Goal: Task Accomplishment & Management: Complete application form

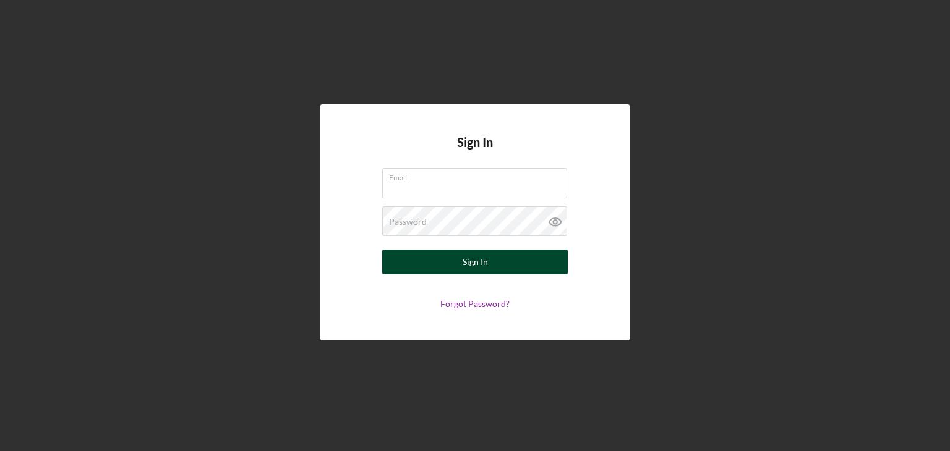
type input "[EMAIL_ADDRESS][DOMAIN_NAME]"
click at [474, 262] on div "Sign In" at bounding box center [475, 262] width 25 height 25
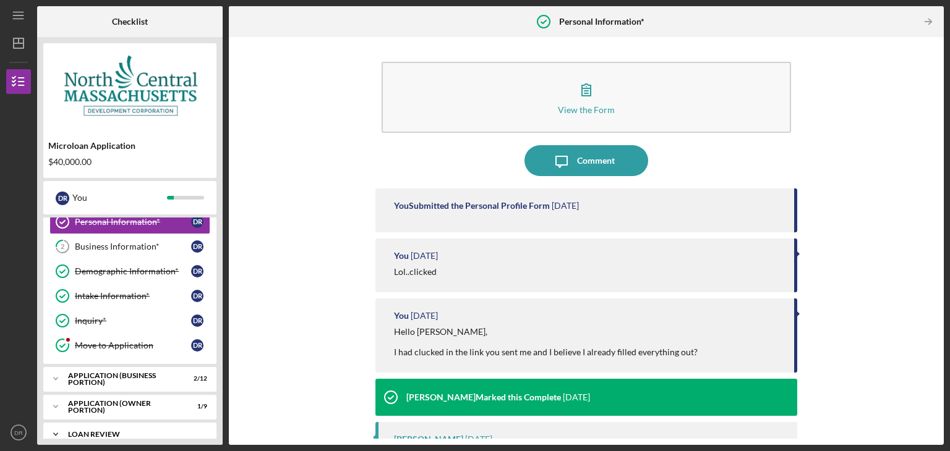
scroll to position [130, 0]
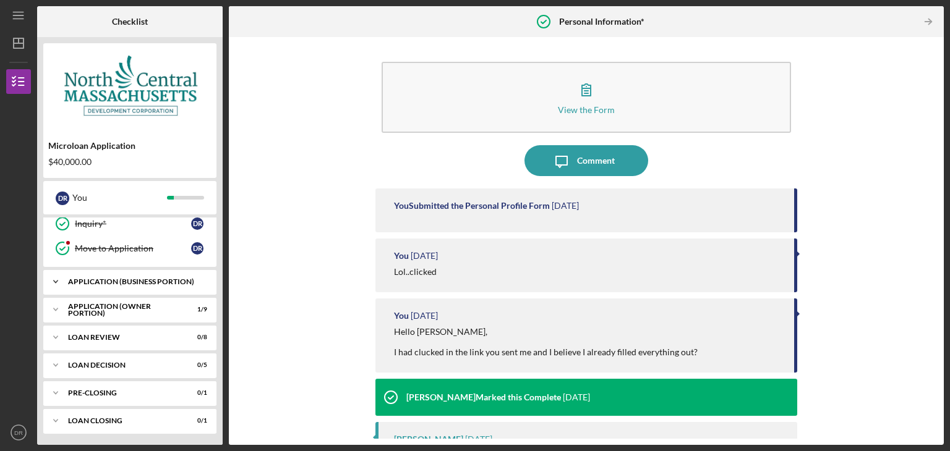
click at [158, 281] on div "APPLICATION (BUSINESS PORTION)" at bounding box center [134, 281] width 133 height 7
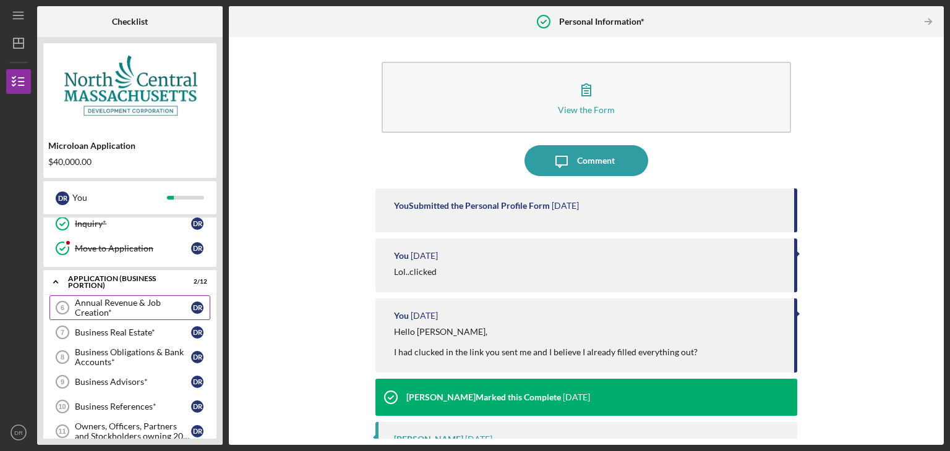
click at [122, 310] on div "Annual Revenue & Job Creation*" at bounding box center [133, 308] width 116 height 20
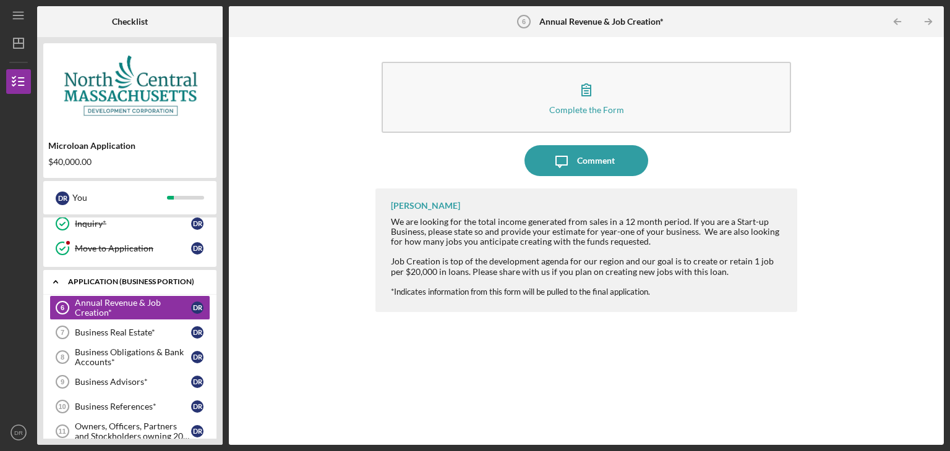
click at [108, 278] on div "APPLICATION (BUSINESS PORTION)" at bounding box center [134, 281] width 133 height 7
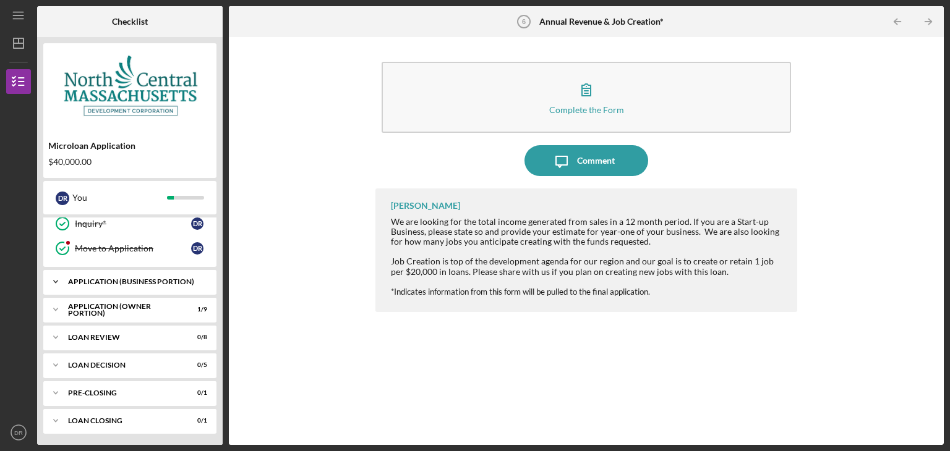
click at [108, 278] on div "APPLICATION (BUSINESS PORTION)" at bounding box center [134, 281] width 133 height 7
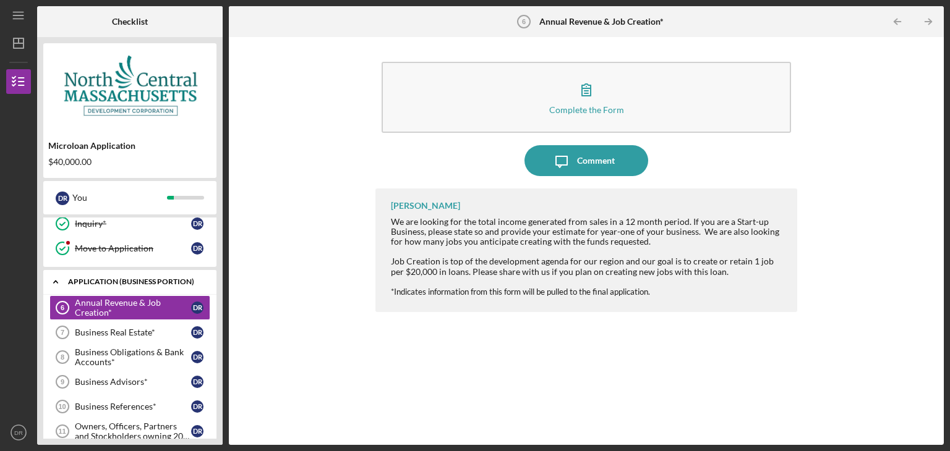
scroll to position [108, 0]
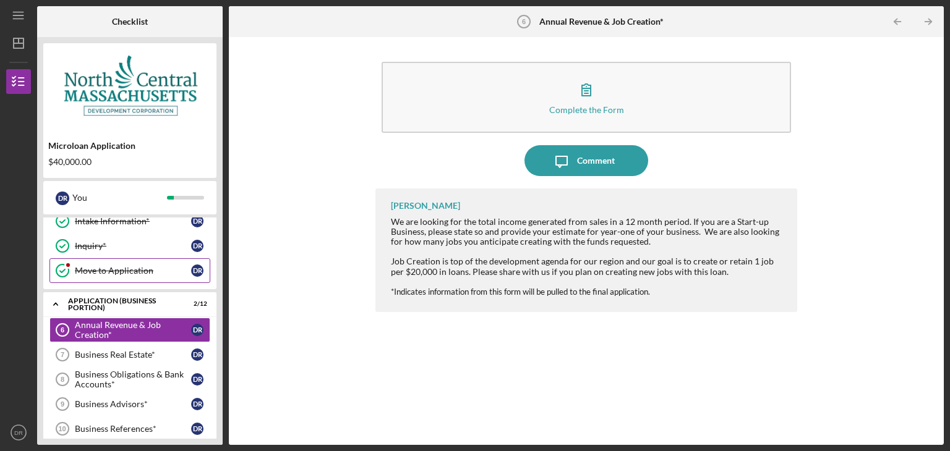
click at [114, 268] on div "Move to Application" at bounding box center [133, 271] width 116 height 10
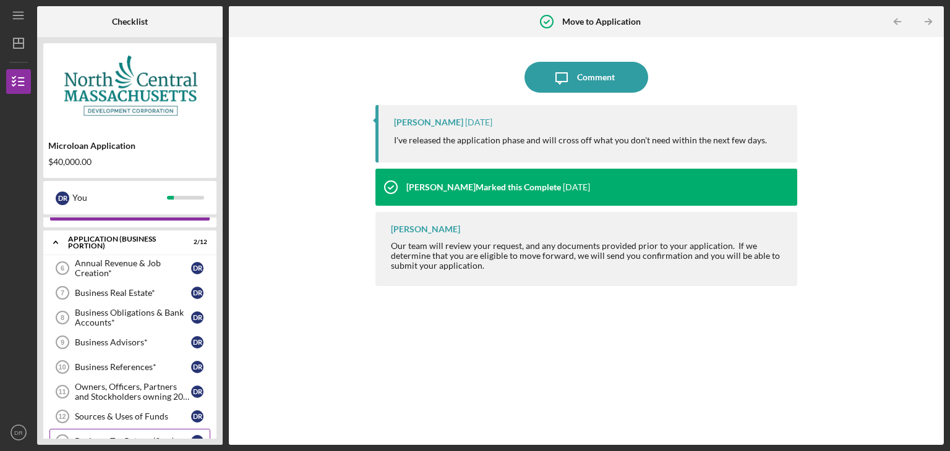
scroll to position [108, 0]
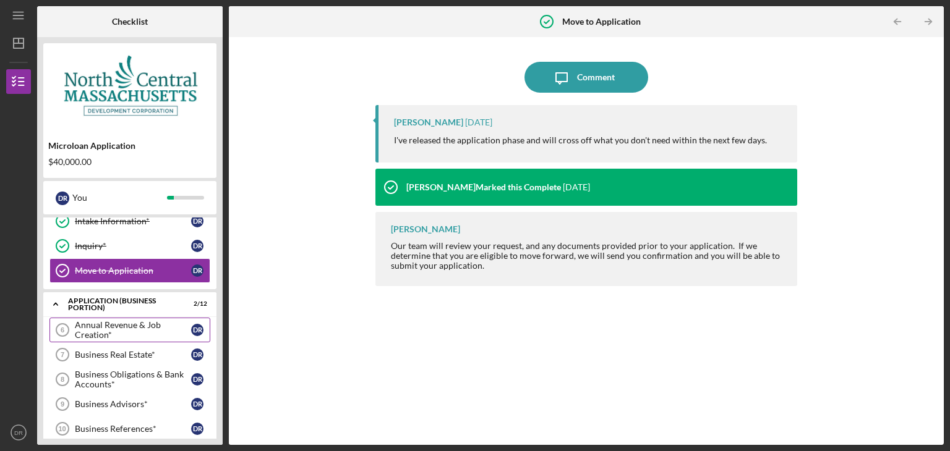
click at [121, 327] on div "Annual Revenue & Job Creation*" at bounding box center [133, 330] width 116 height 20
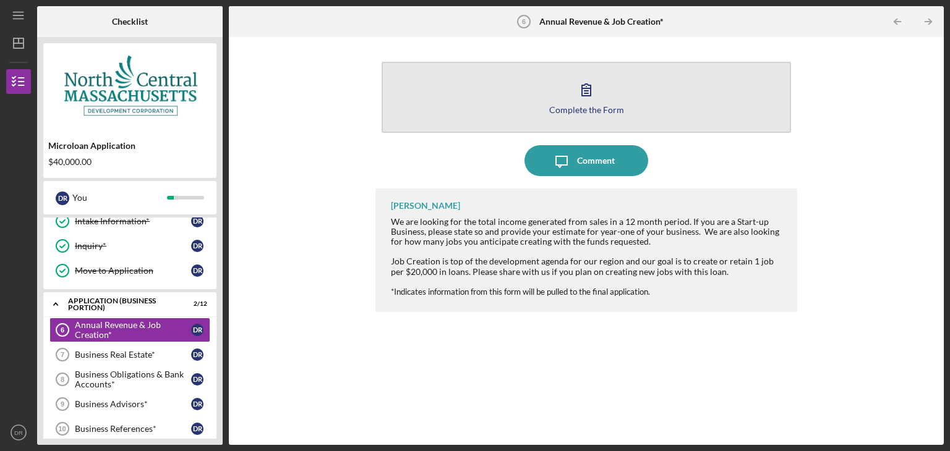
click at [579, 85] on icon "button" at bounding box center [586, 89] width 31 height 31
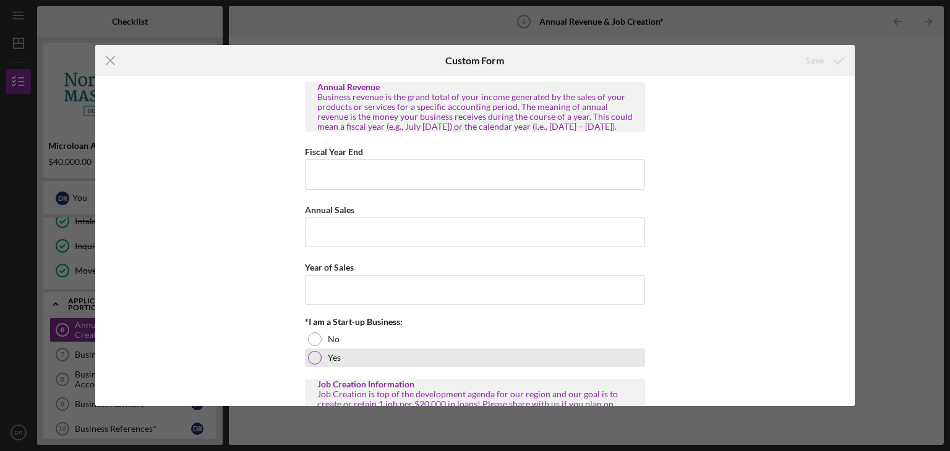
click at [312, 365] on div at bounding box center [315, 358] width 14 height 14
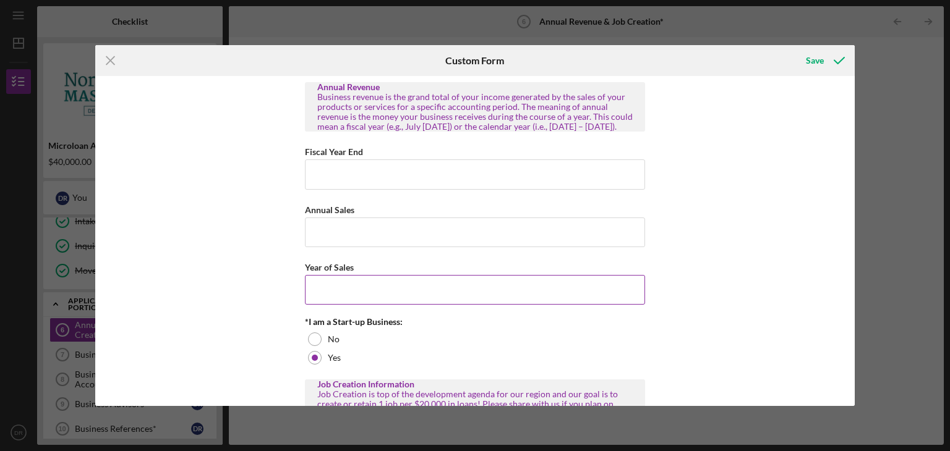
click at [319, 299] on input "Year of Sales" at bounding box center [475, 290] width 340 height 30
drag, startPoint x: 325, startPoint y: 184, endPoint x: 319, endPoint y: 184, distance: 6.2
click at [319, 184] on input "Fiscal Year End" at bounding box center [475, 175] width 340 height 30
click at [323, 182] on input "Fiscal Year End" at bounding box center [475, 175] width 340 height 30
click at [326, 184] on input "Fiscal Year End" at bounding box center [475, 175] width 340 height 30
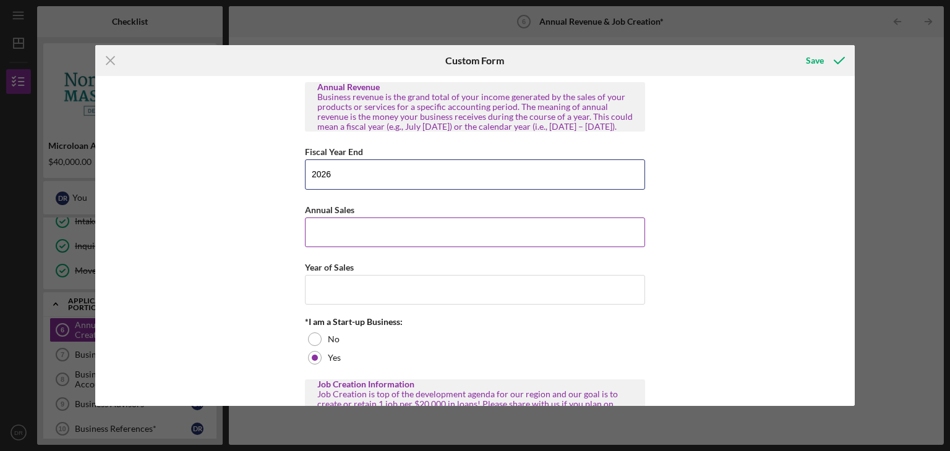
type input "2026"
click at [329, 242] on input "Annual Sales" at bounding box center [475, 233] width 340 height 30
click at [320, 243] on input "Annual Sales" at bounding box center [475, 233] width 340 height 30
type input "$393,750"
click at [326, 305] on input "Year of Sales" at bounding box center [475, 290] width 340 height 30
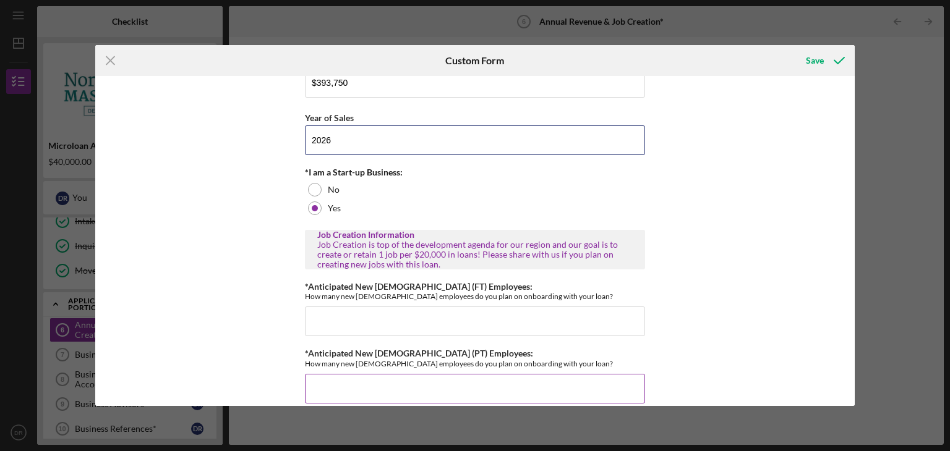
scroll to position [174, 0]
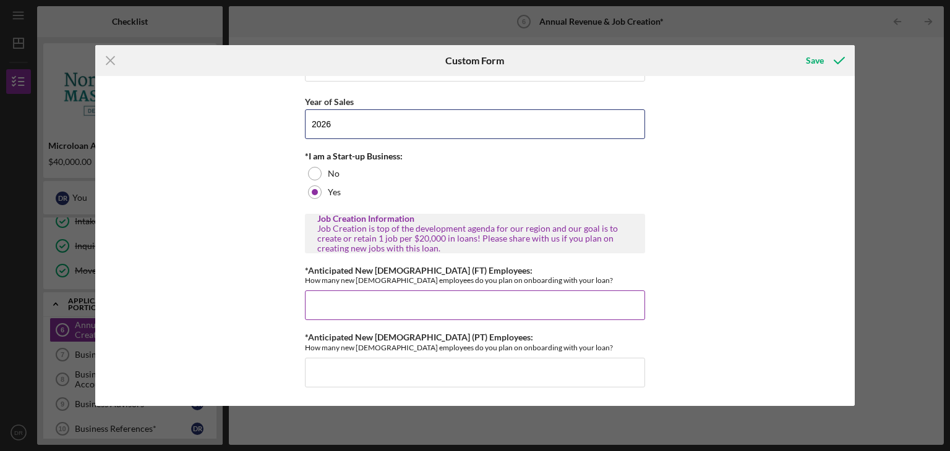
type input "2026"
click at [312, 301] on input "*Anticipated New [DEMOGRAPHIC_DATA] (FT) Employees:" at bounding box center [475, 306] width 340 height 30
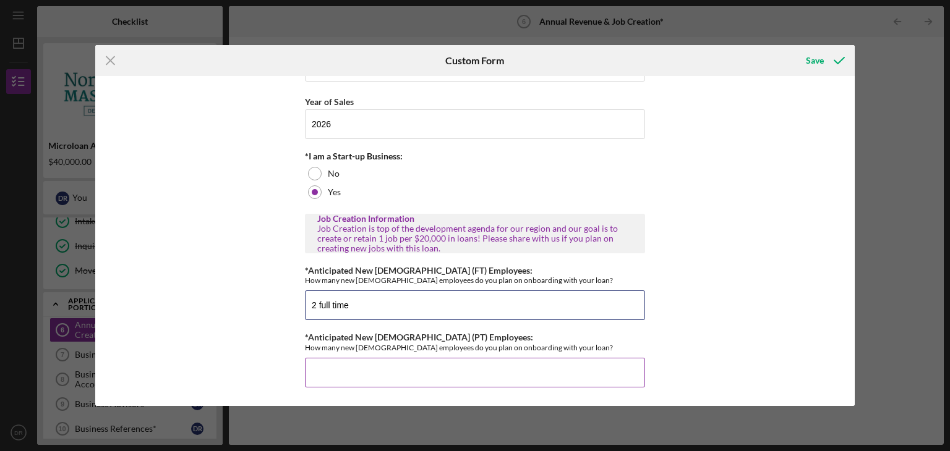
type input "2 full time"
click at [320, 372] on input "*Anticipated New [DEMOGRAPHIC_DATA] (PT) Employees:" at bounding box center [475, 373] width 340 height 30
type input "5 part-time"
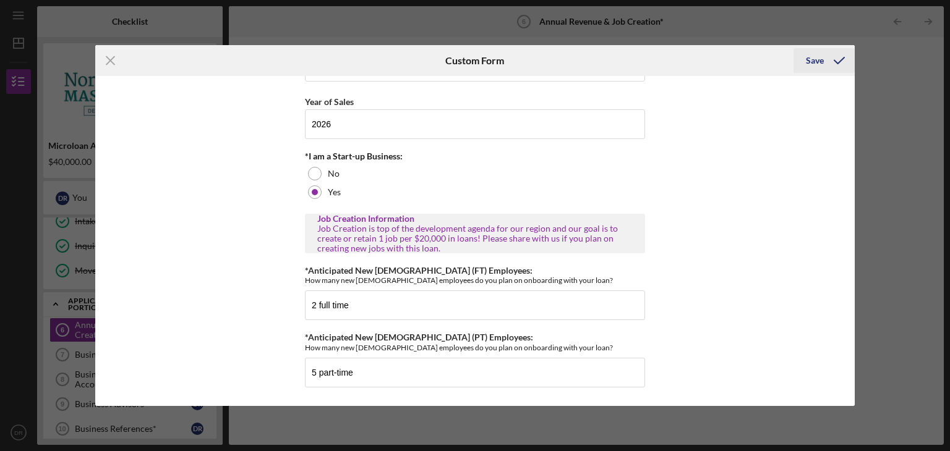
click at [813, 61] on div "Save" at bounding box center [815, 60] width 18 height 25
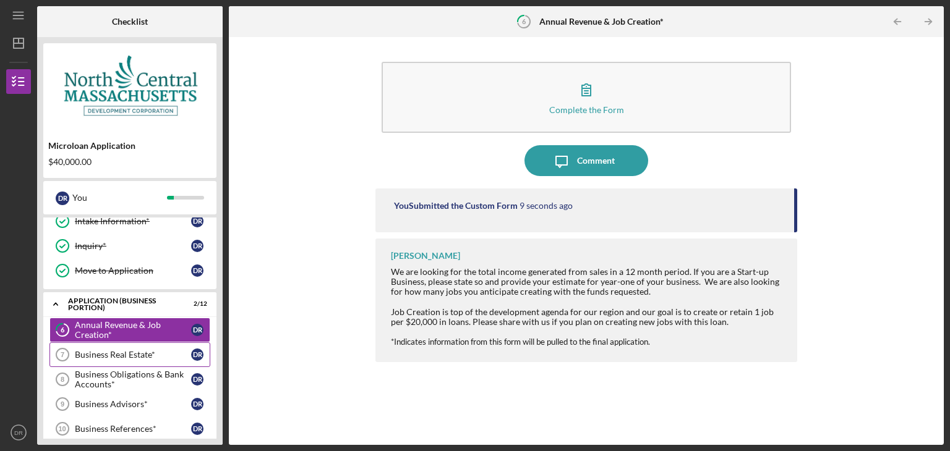
click at [103, 352] on div "Business Real Estate*" at bounding box center [133, 355] width 116 height 10
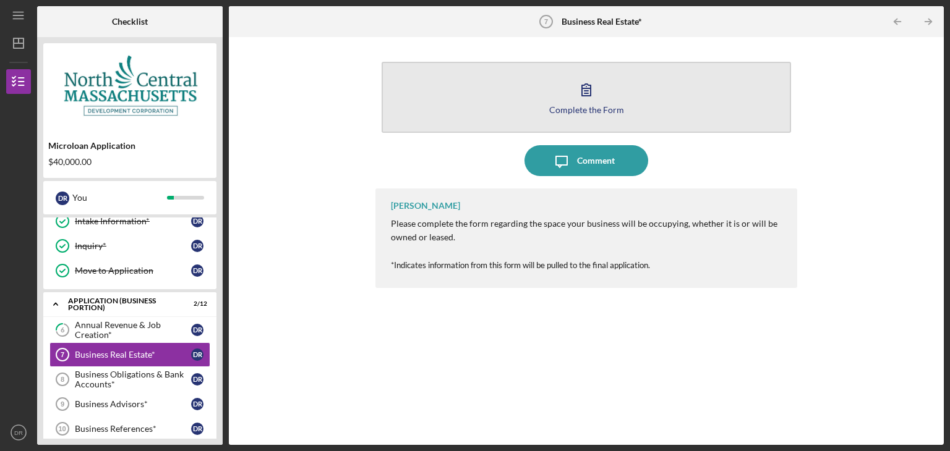
click at [584, 88] on icon "button" at bounding box center [586, 89] width 31 height 31
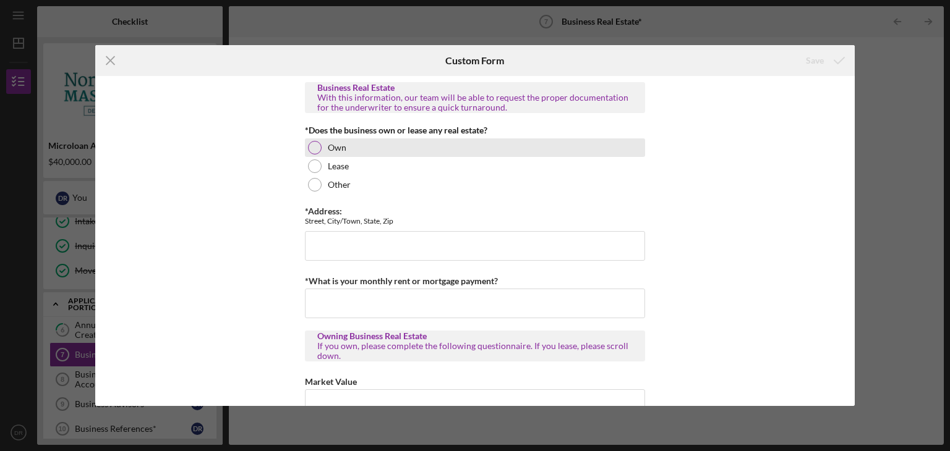
click at [314, 142] on div at bounding box center [315, 148] width 14 height 14
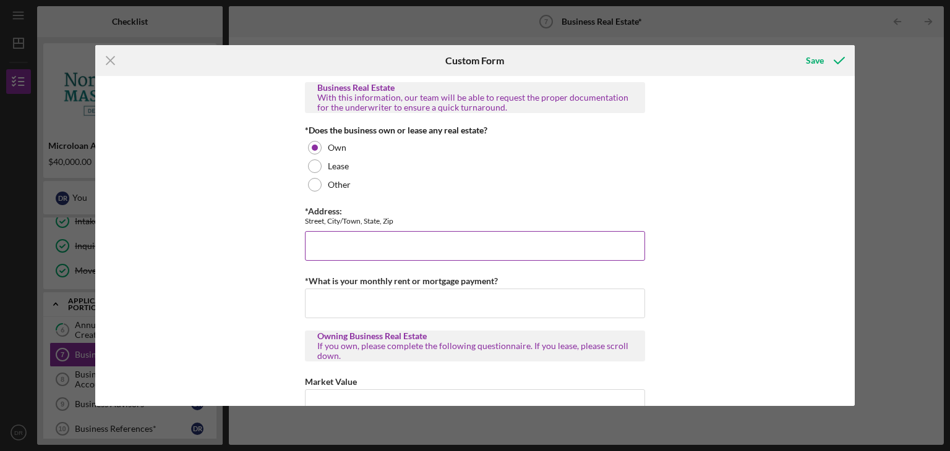
click at [322, 239] on input "*Address:" at bounding box center [475, 246] width 340 height 30
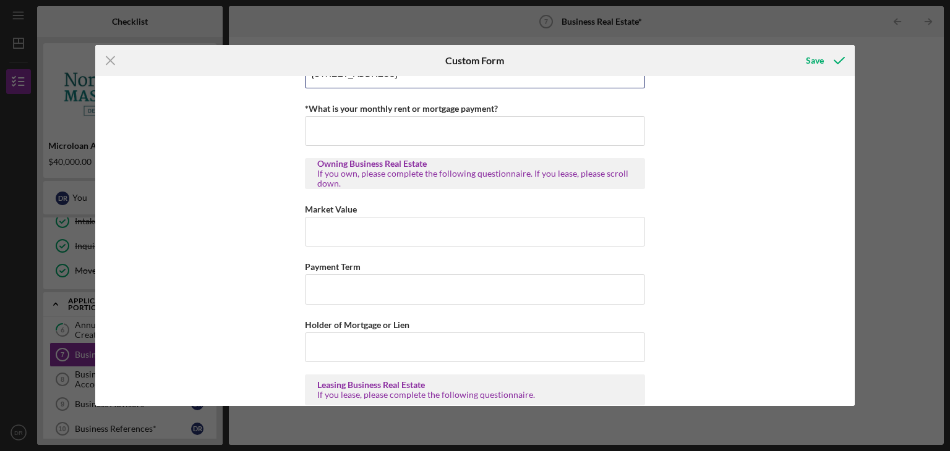
scroll to position [186, 0]
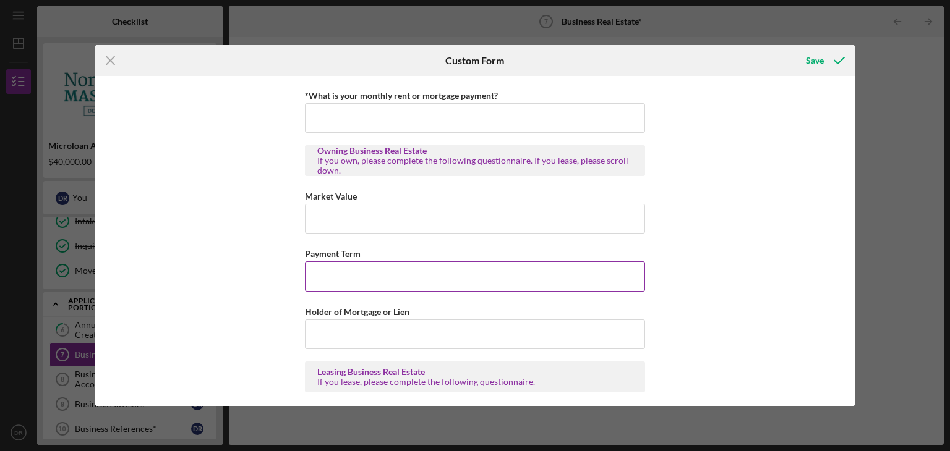
type input "[STREET_ADDRESS]"
click at [314, 279] on input "Payment Term" at bounding box center [475, 277] width 340 height 30
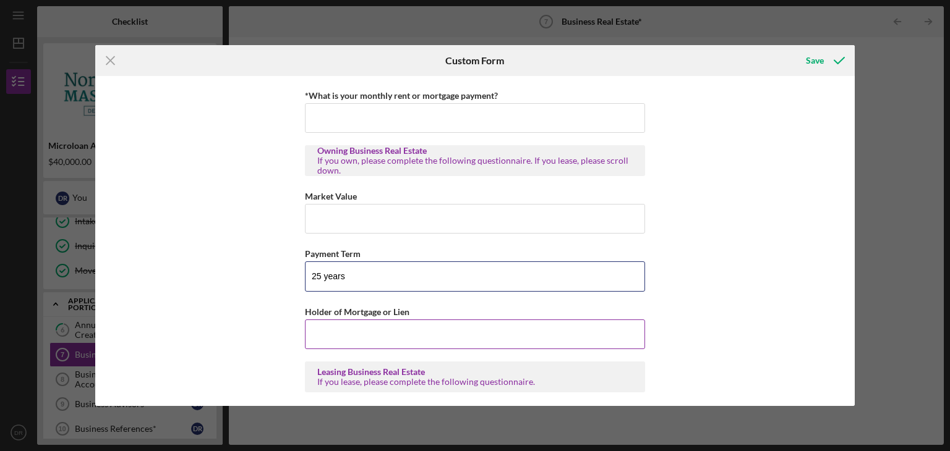
type input "25 years"
click at [320, 334] on input "Holder of Mortgage or Lien" at bounding box center [475, 335] width 340 height 30
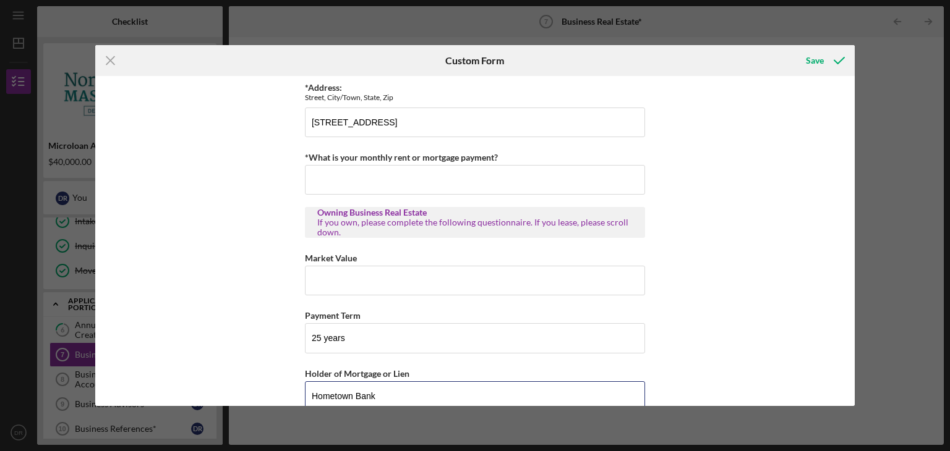
scroll to position [62, 0]
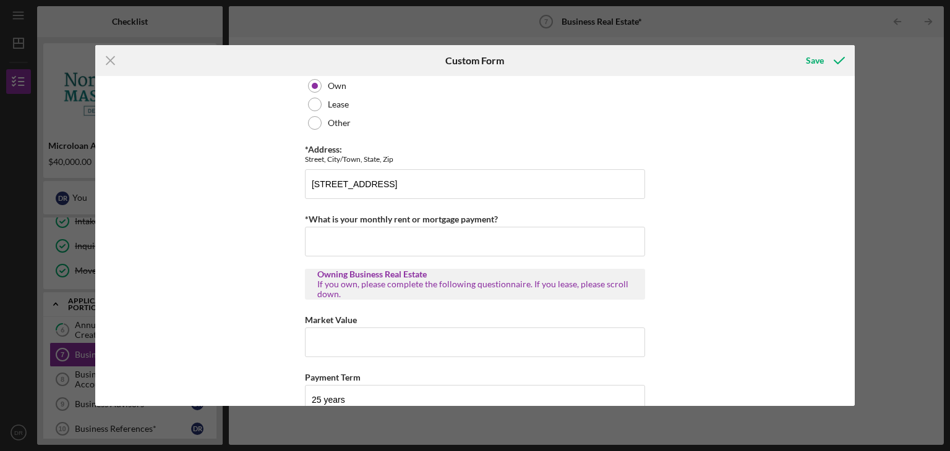
type input "Hometown Bank"
click at [315, 243] on input "*What is your monthly rent or mortgage payment?" at bounding box center [475, 242] width 340 height 30
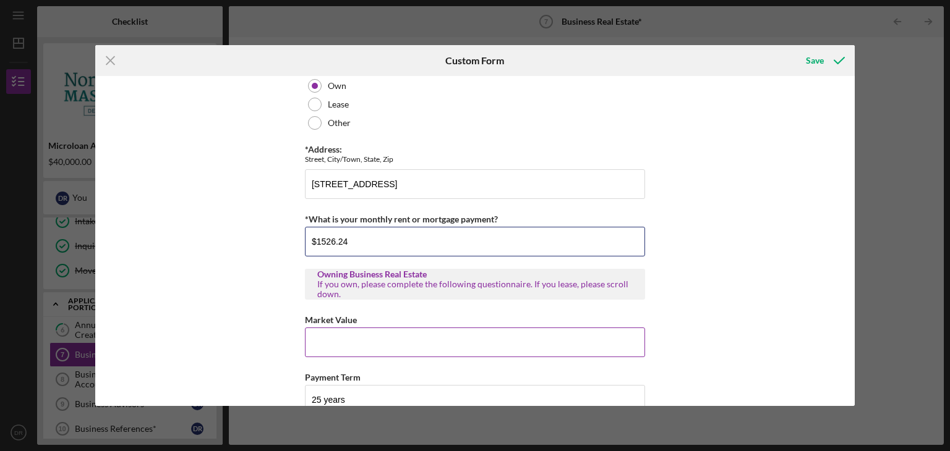
type input "$1526.24"
click at [318, 343] on input "Market Value" at bounding box center [475, 343] width 340 height 30
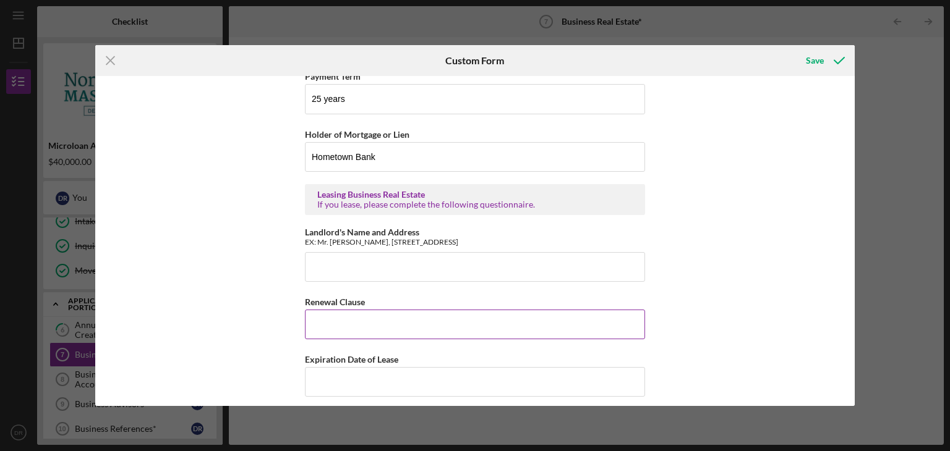
scroll to position [384, 0]
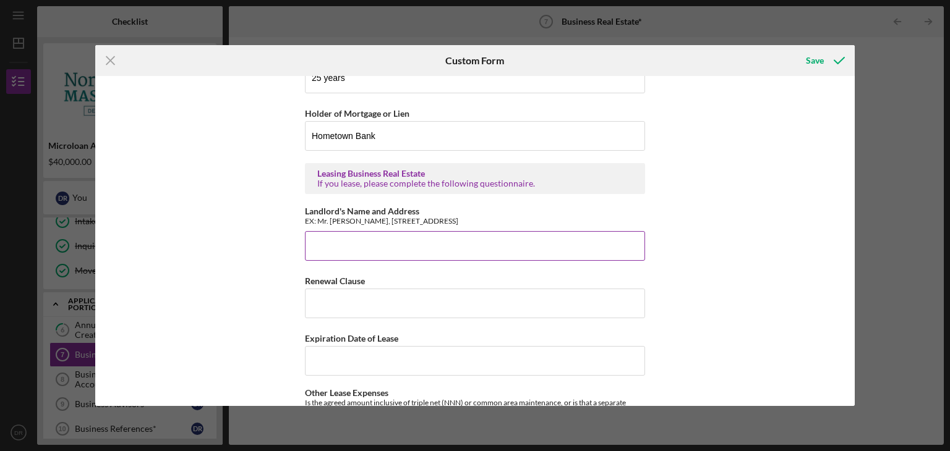
type input "Waiting for appraisal"
click at [317, 247] on input "Landlord's Name and Address" at bounding box center [475, 246] width 340 height 30
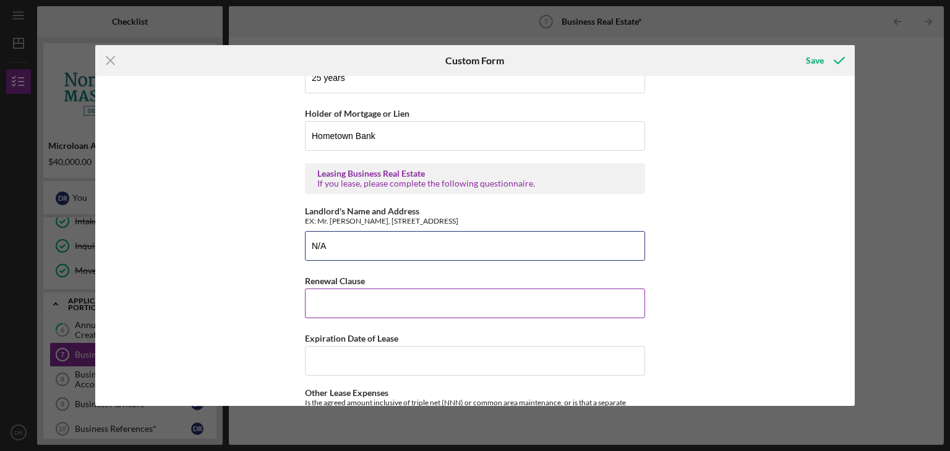
type input "N/A"
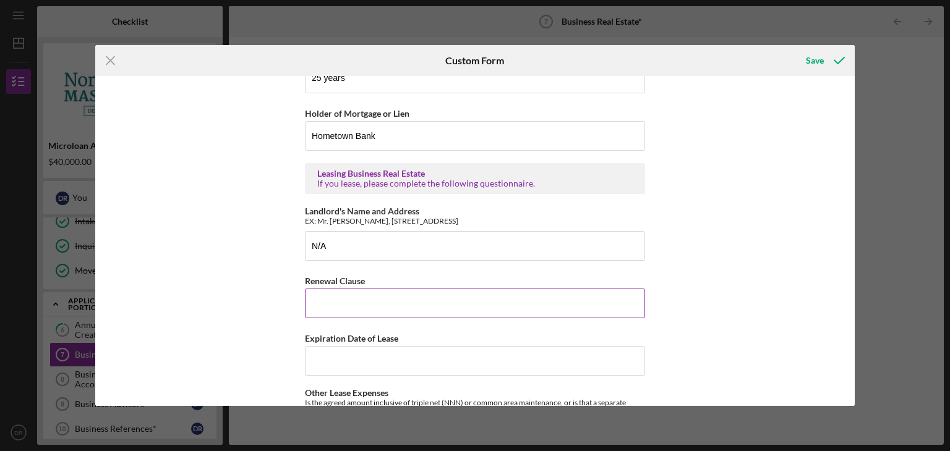
click at [318, 301] on input "Renewal Clause" at bounding box center [475, 304] width 340 height 30
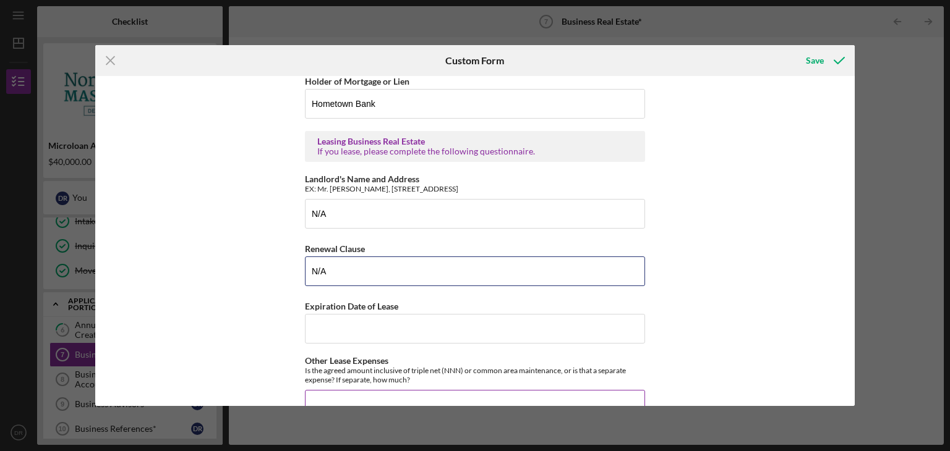
scroll to position [446, 0]
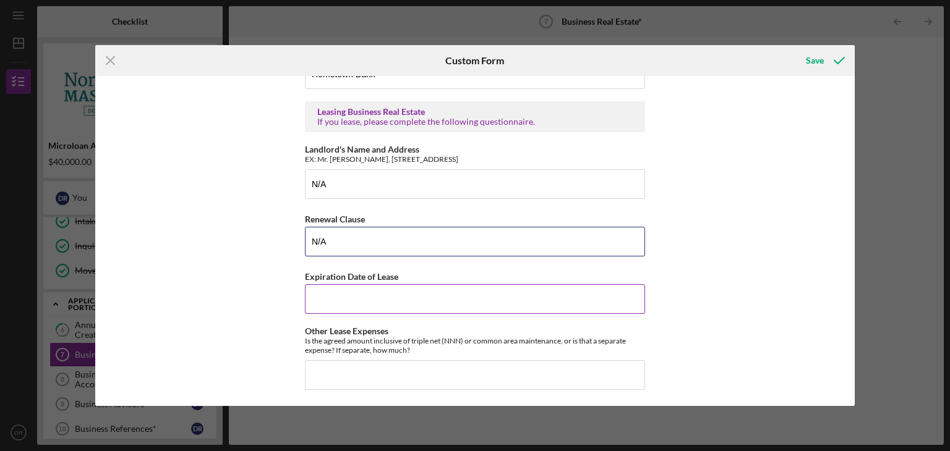
type input "N/A"
click at [314, 299] on input "Expiration Date of Lease" at bounding box center [475, 299] width 340 height 30
type input "N/A"
click at [322, 376] on input "Other Lease Expenses" at bounding box center [475, 376] width 340 height 30
type input "N/A"
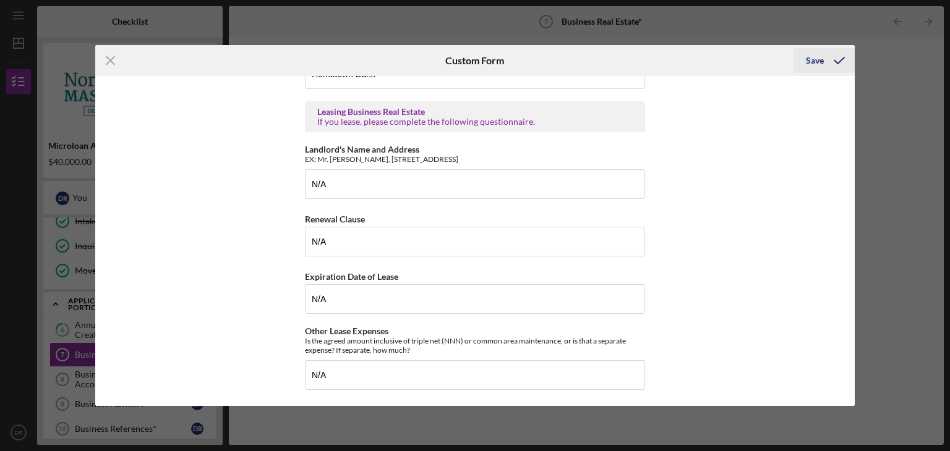
click at [819, 59] on div "Save" at bounding box center [815, 60] width 18 height 25
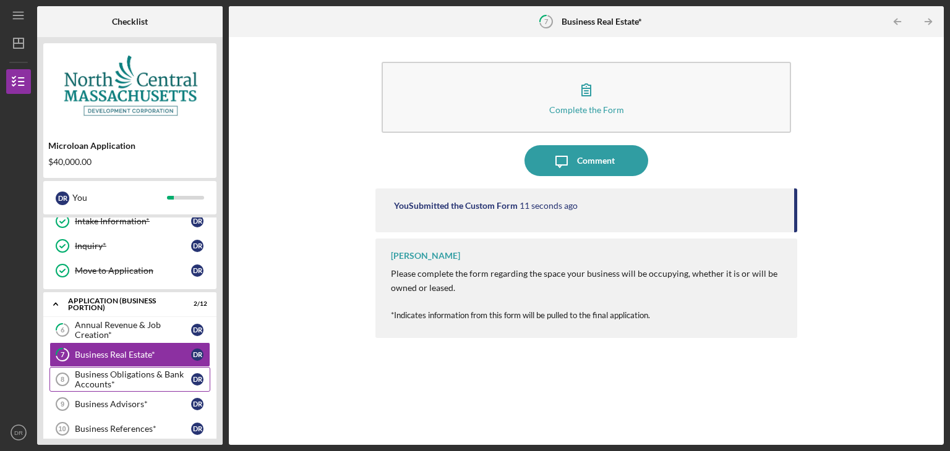
click at [98, 379] on div "Business Obligations & Bank Accounts*" at bounding box center [133, 380] width 116 height 20
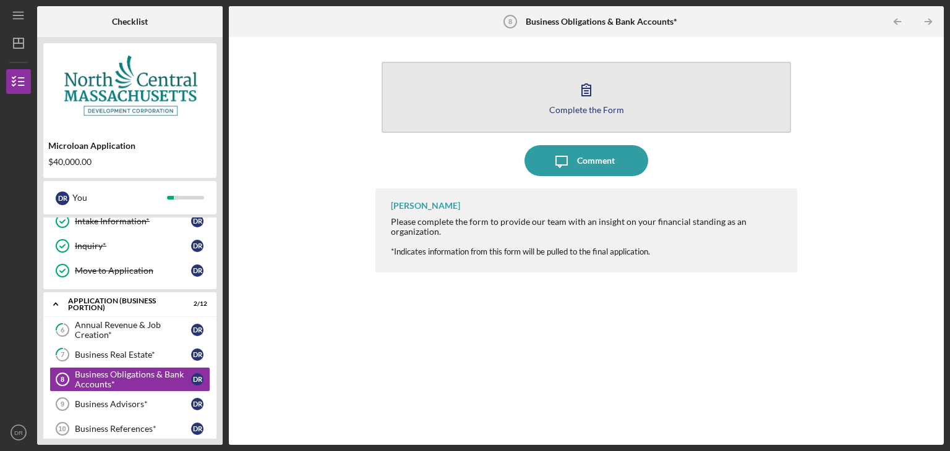
click at [588, 96] on icon "button" at bounding box center [586, 90] width 9 height 12
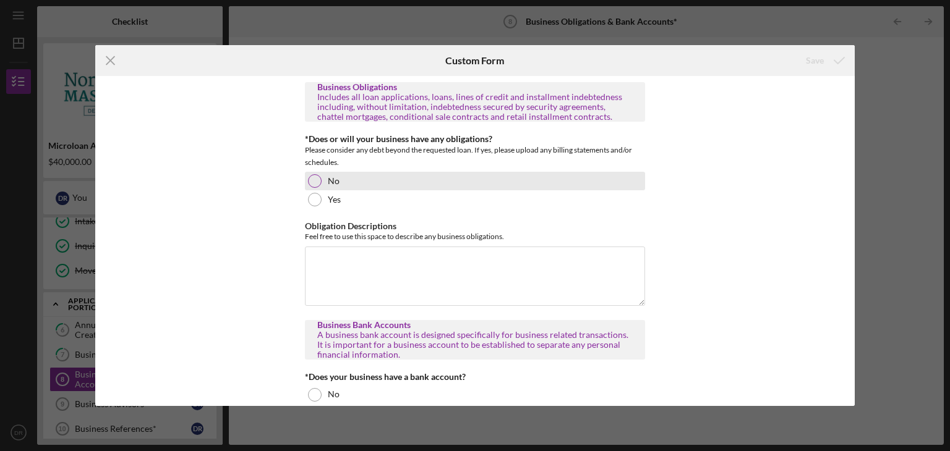
click at [312, 179] on div at bounding box center [315, 181] width 14 height 14
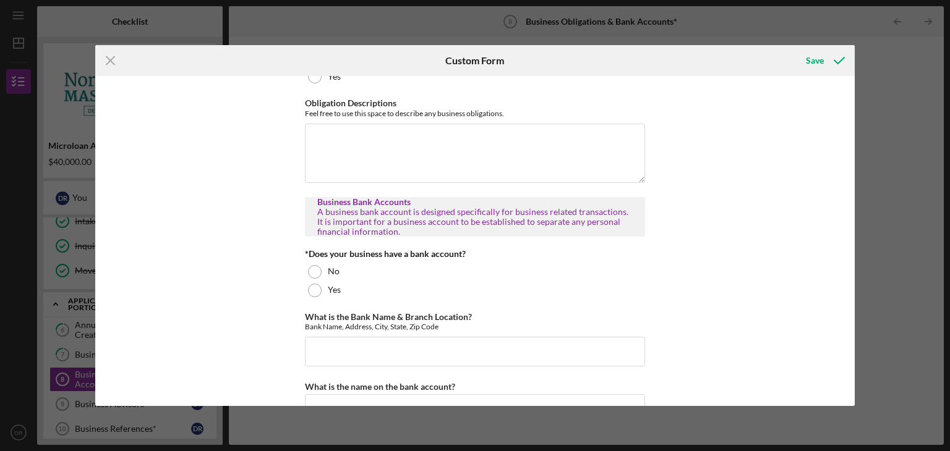
scroll to position [124, 0]
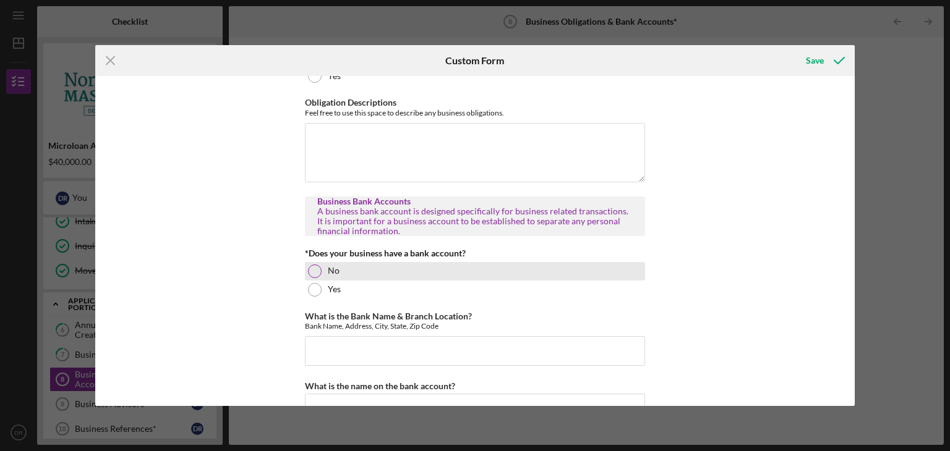
click at [314, 270] on div at bounding box center [315, 272] width 14 height 14
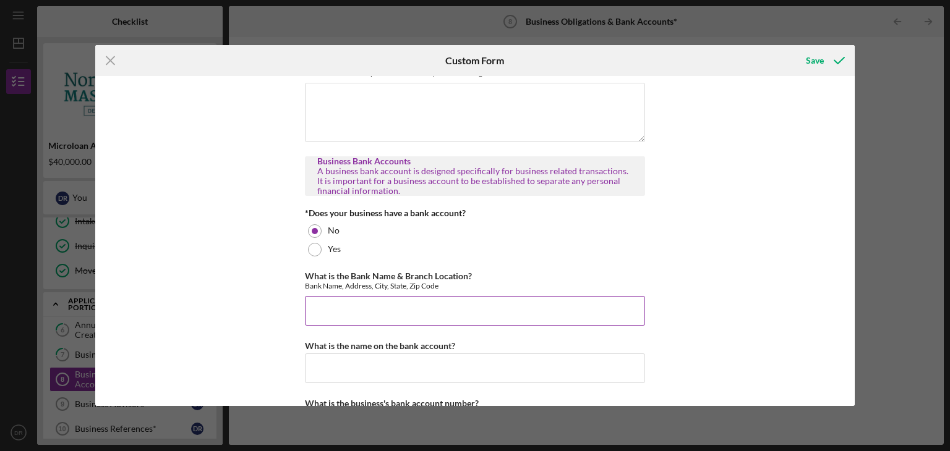
scroll to position [186, 0]
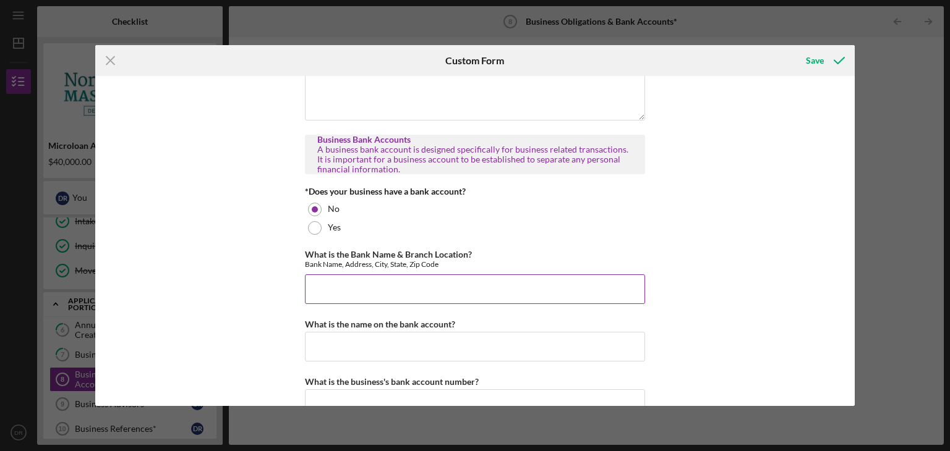
click at [313, 280] on input "What is the Bank Name & Branch Location?" at bounding box center [475, 290] width 340 height 30
type input "p"
type input "Presently waiting for accountant to set up entity and apply for EIN"
click at [318, 348] on input "What is the name on the bank account?" at bounding box center [475, 347] width 340 height 30
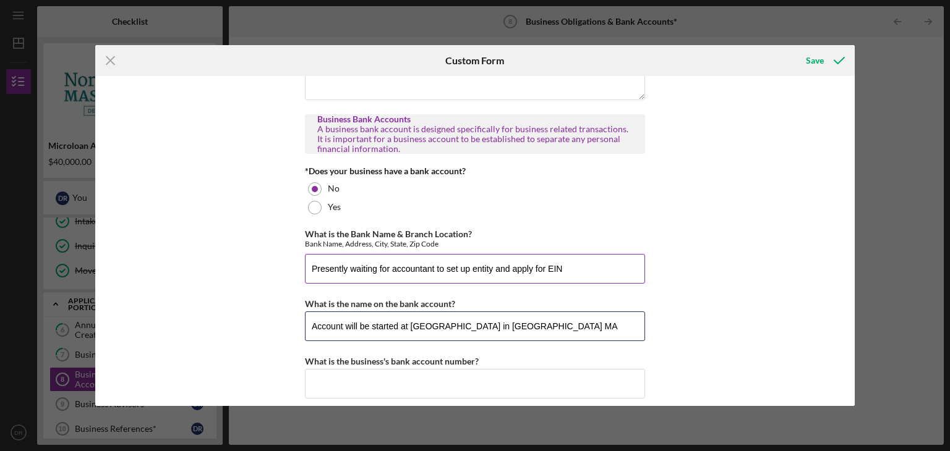
scroll to position [216, 0]
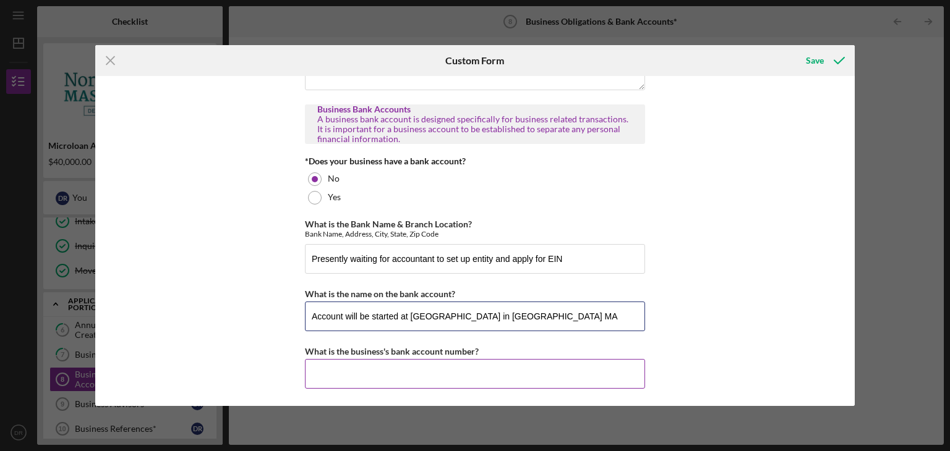
type input "Account will be started at [GEOGRAPHIC_DATA] in [GEOGRAPHIC_DATA] MA"
click at [323, 375] on input "What is the business's bank account number?" at bounding box center [475, 374] width 340 height 30
type input "Do not have yet"
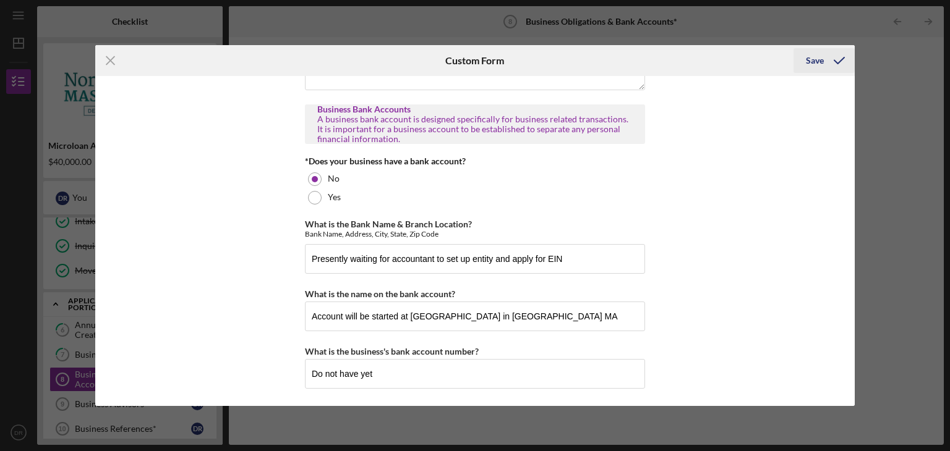
click at [814, 55] on div "Save" at bounding box center [815, 60] width 18 height 25
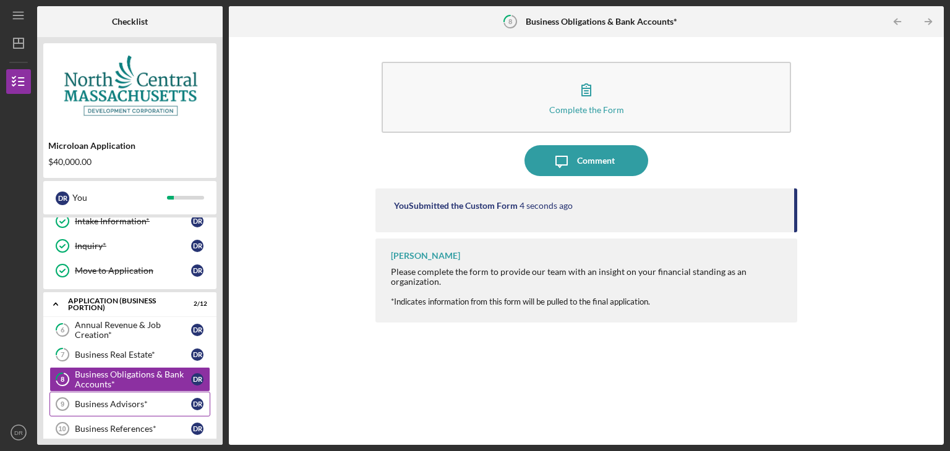
click at [88, 399] on div "Business Advisors*" at bounding box center [133, 404] width 116 height 10
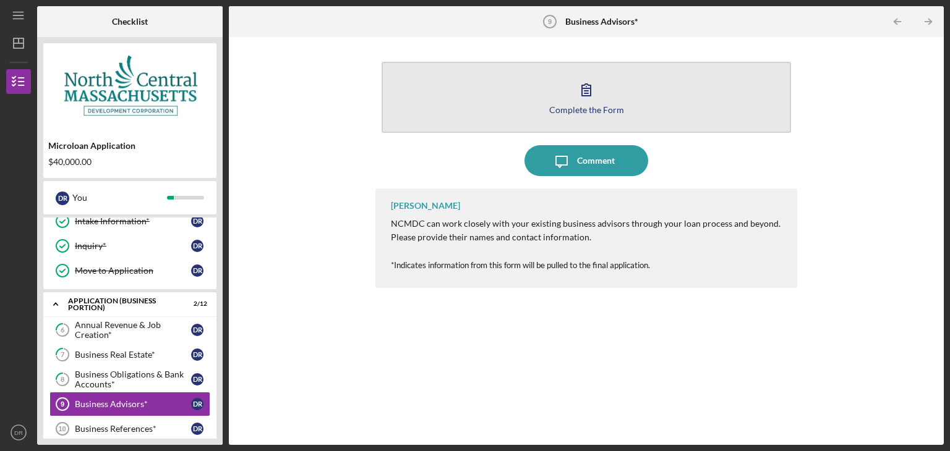
click at [589, 88] on icon "button" at bounding box center [586, 89] width 31 height 31
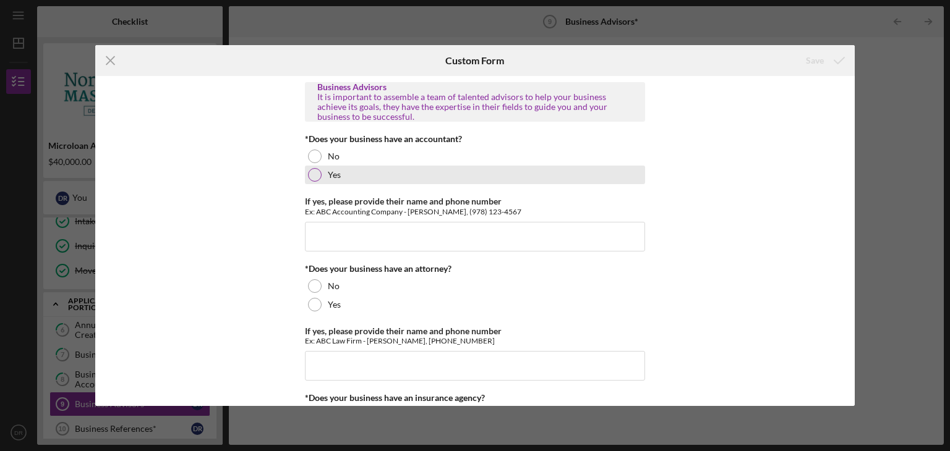
click at [312, 174] on div at bounding box center [315, 175] width 14 height 14
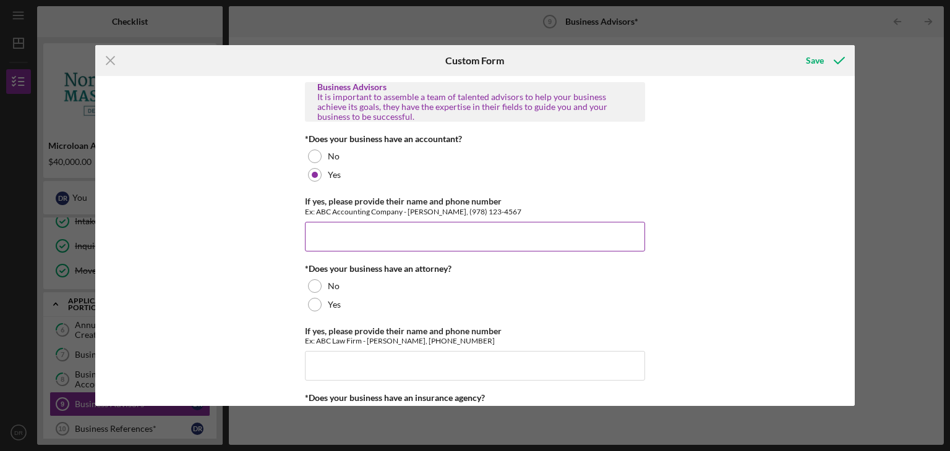
click at [312, 228] on input "If yes, please provide their name and phone number" at bounding box center [475, 237] width 340 height 30
type input "M"
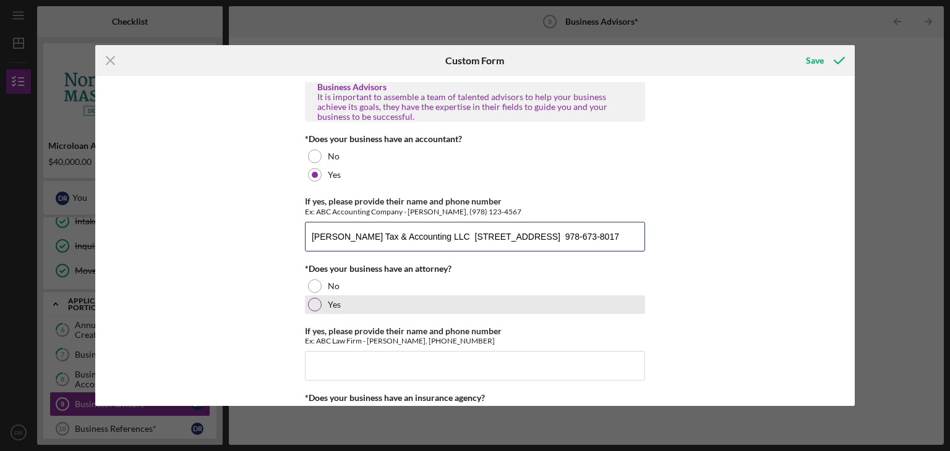
type input "[PERSON_NAME] Tax & Accounting LLC [STREET_ADDRESS] 978-673-8017"
click at [314, 307] on div at bounding box center [315, 305] width 14 height 14
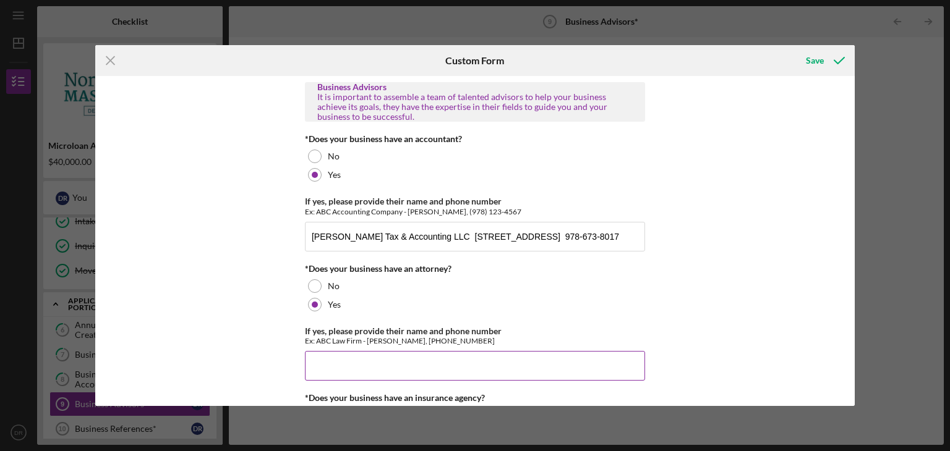
click at [316, 359] on input "If yes, please provide their name and phone number" at bounding box center [475, 366] width 340 height 30
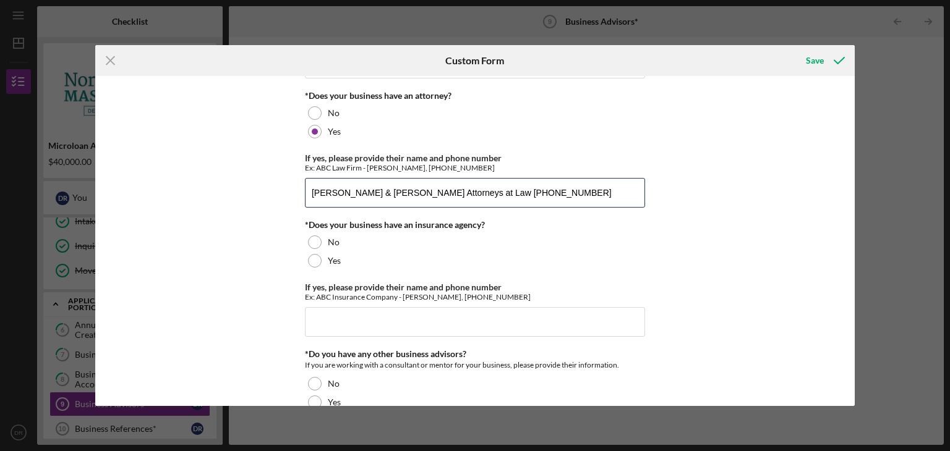
scroll to position [186, 0]
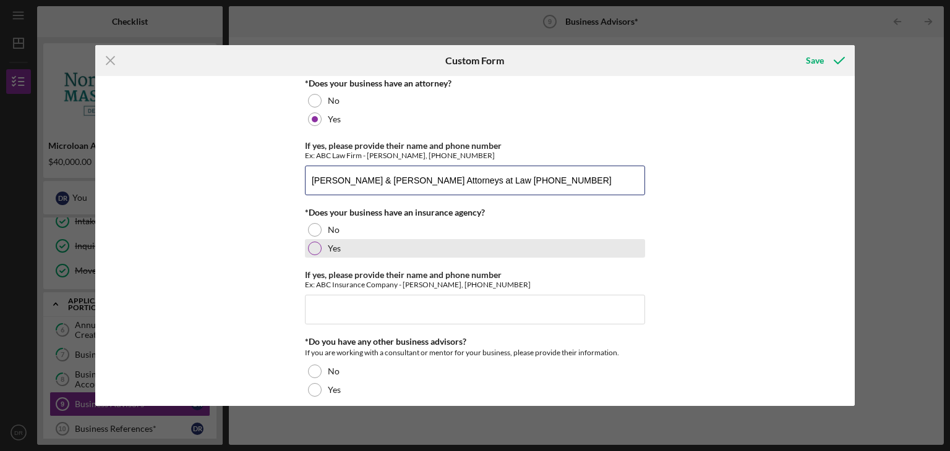
type input "[PERSON_NAME] & [PERSON_NAME] Attorneys at Law [PHONE_NUMBER]"
click at [312, 247] on div at bounding box center [315, 249] width 14 height 14
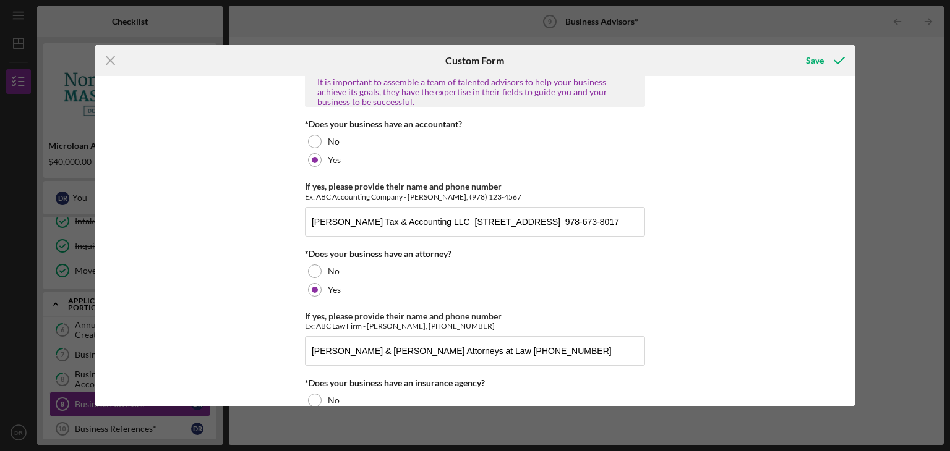
scroll to position [0, 0]
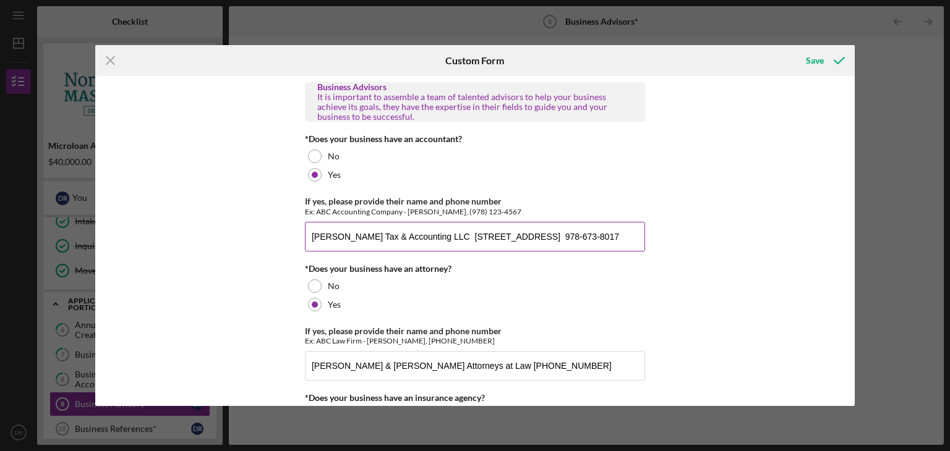
click at [571, 236] on input "[PERSON_NAME] Tax & Accounting LLC [STREET_ADDRESS] 978-673-8017" at bounding box center [475, 237] width 340 height 30
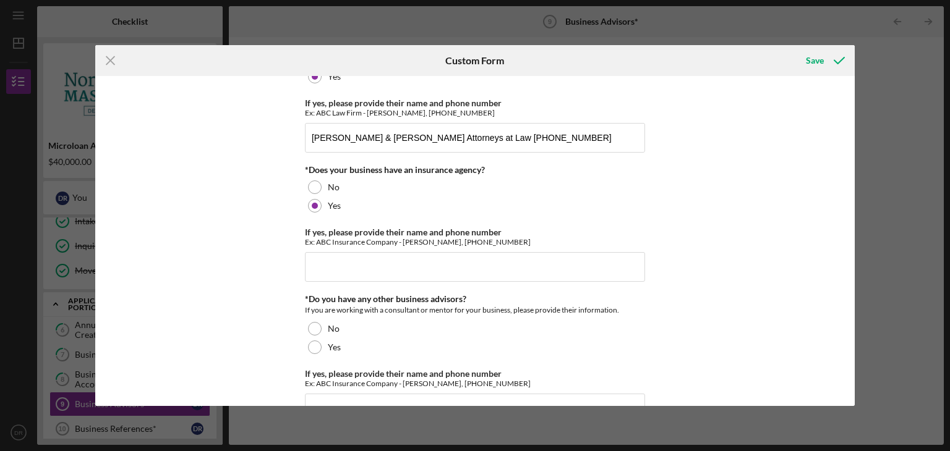
scroll to position [247, 0]
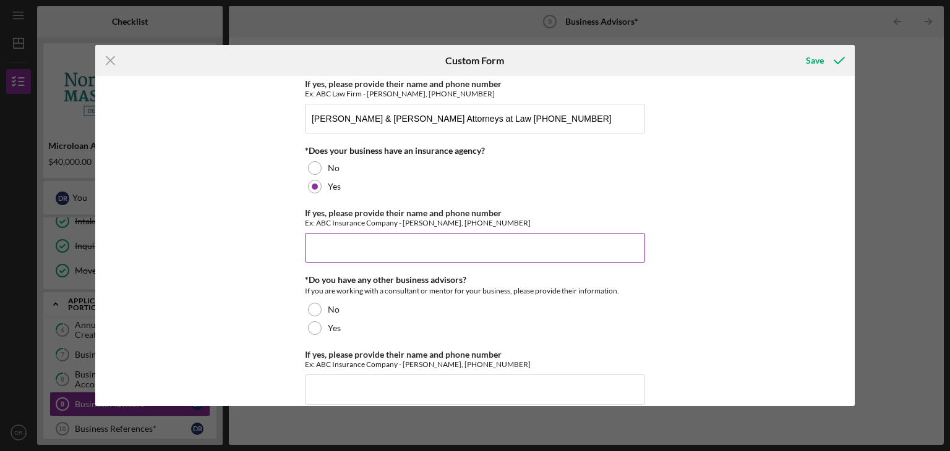
type input "[PERSON_NAME] Tax & Accounting LLC [PHONE_NUMBER]"
click at [311, 236] on input "If yes, please provide their name and phone number" at bounding box center [475, 248] width 340 height 30
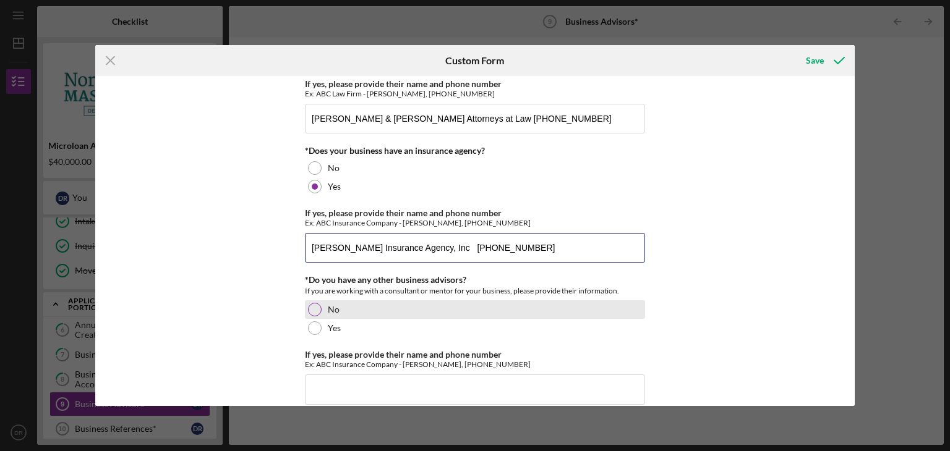
type input "[PERSON_NAME] Insurance Agency, Inc [PHONE_NUMBER]"
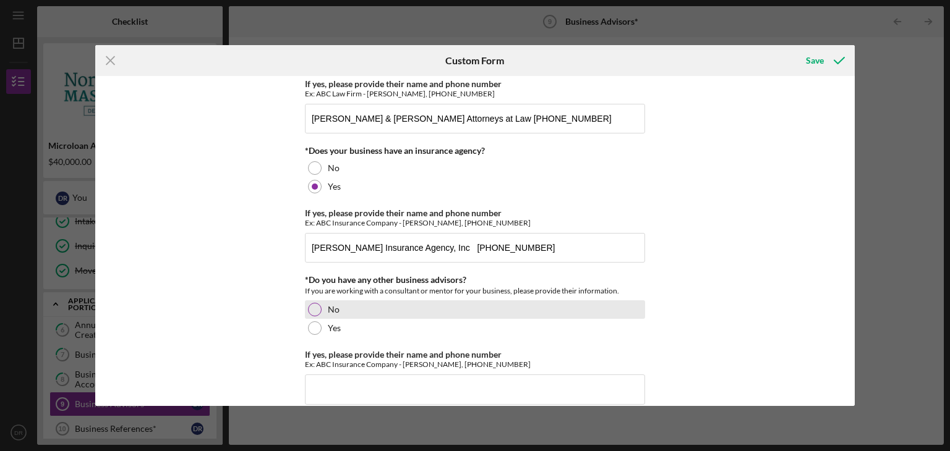
click at [312, 309] on div at bounding box center [315, 310] width 14 height 14
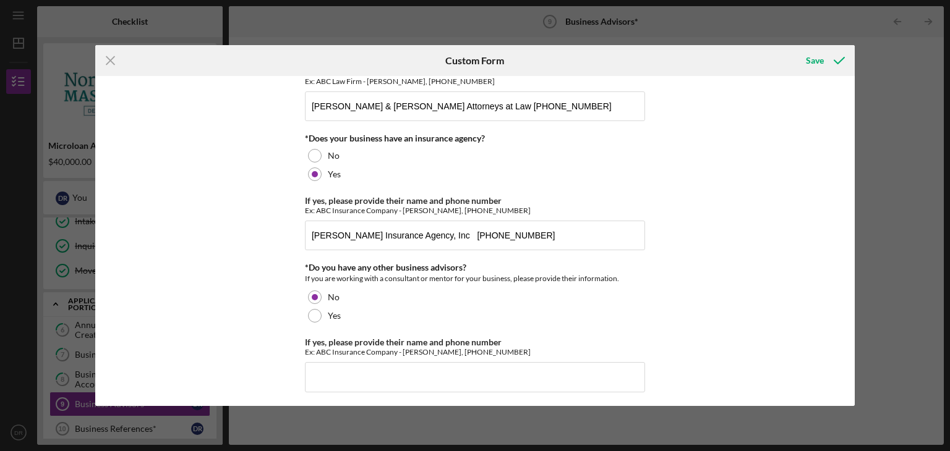
scroll to position [263, 0]
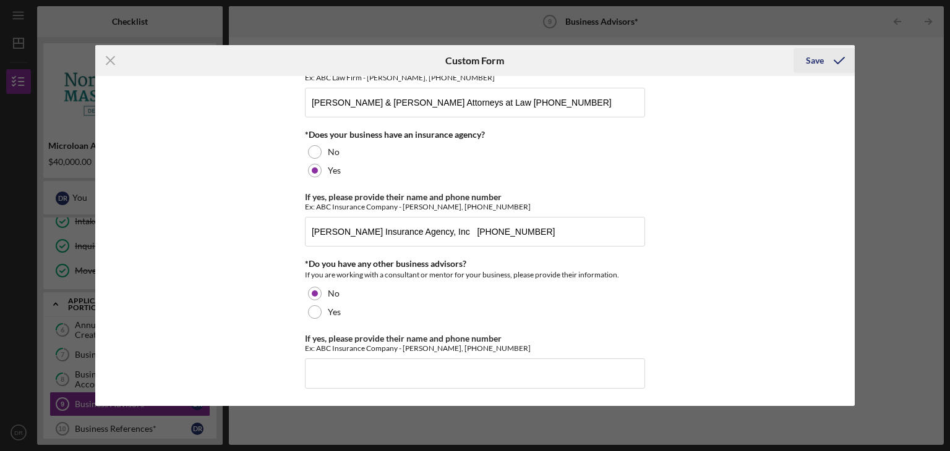
click at [819, 58] on div "Save" at bounding box center [815, 60] width 18 height 25
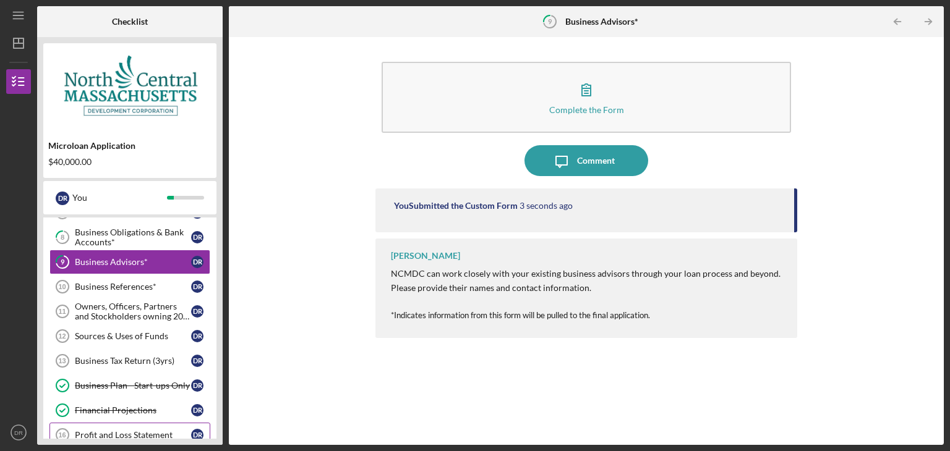
scroll to position [294, 0]
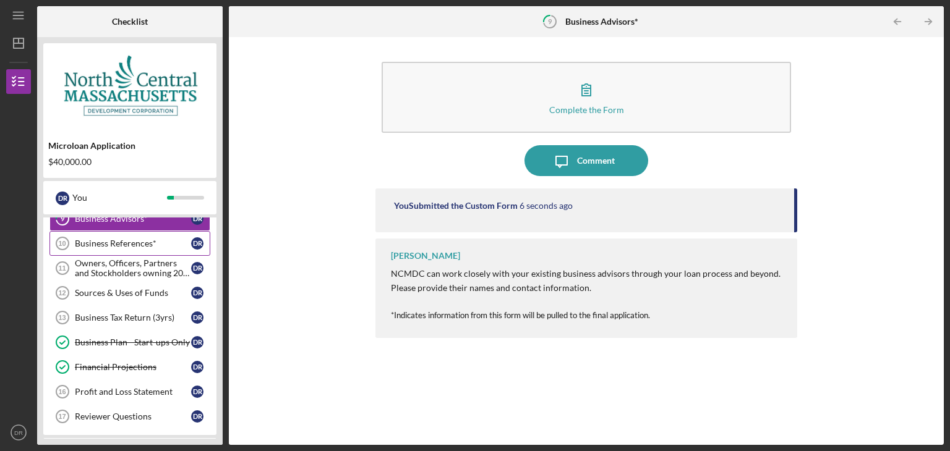
click at [136, 242] on div "Business References*" at bounding box center [133, 244] width 116 height 10
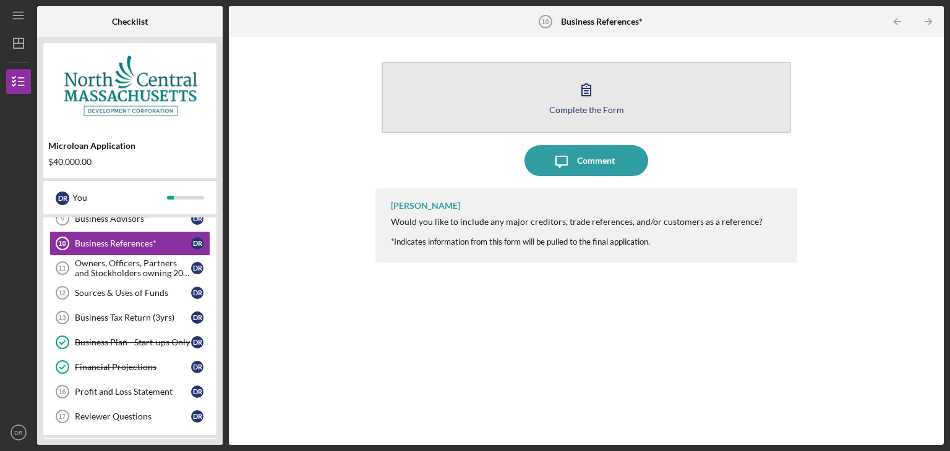
click at [586, 109] on div "Complete the Form" at bounding box center [586, 109] width 75 height 9
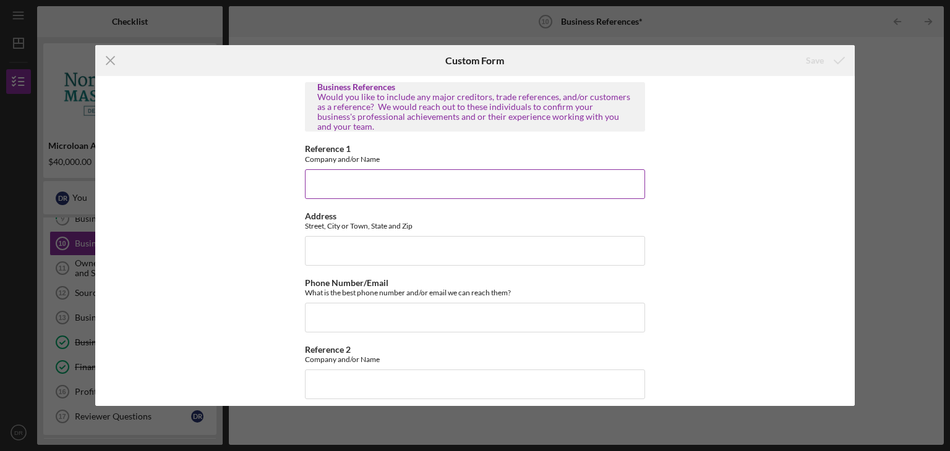
click at [326, 181] on input "Reference 1" at bounding box center [475, 184] width 340 height 30
type input "N/A"
click at [326, 239] on input "Address" at bounding box center [475, 251] width 340 height 30
type input "N/A"
click at [329, 310] on input "Phone Number/Email" at bounding box center [475, 318] width 340 height 30
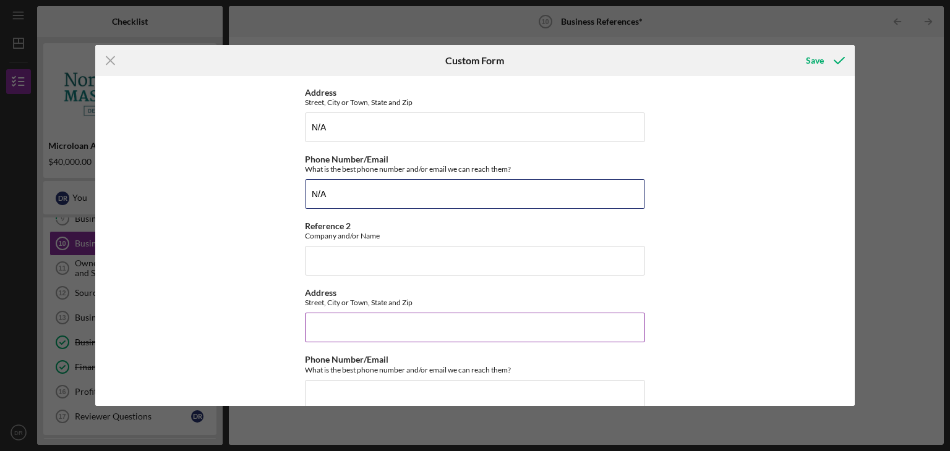
scroll to position [134, 0]
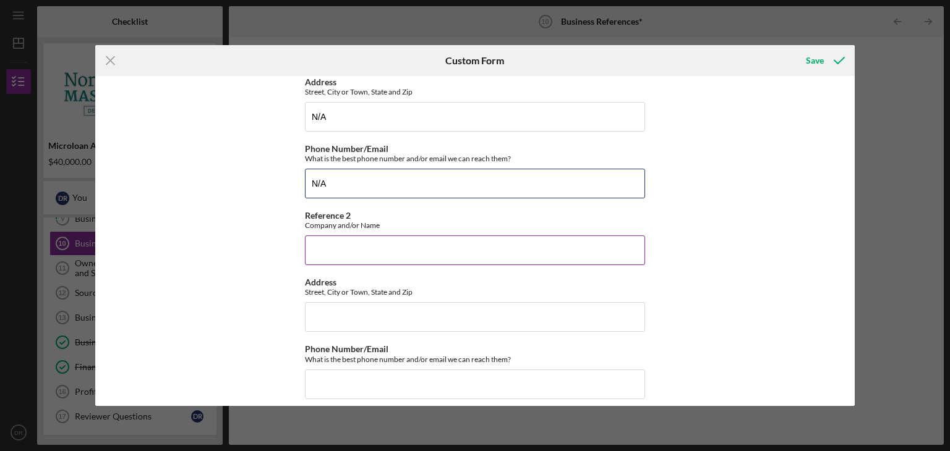
type input "N/A"
click at [317, 239] on input "Reference 2" at bounding box center [475, 251] width 340 height 30
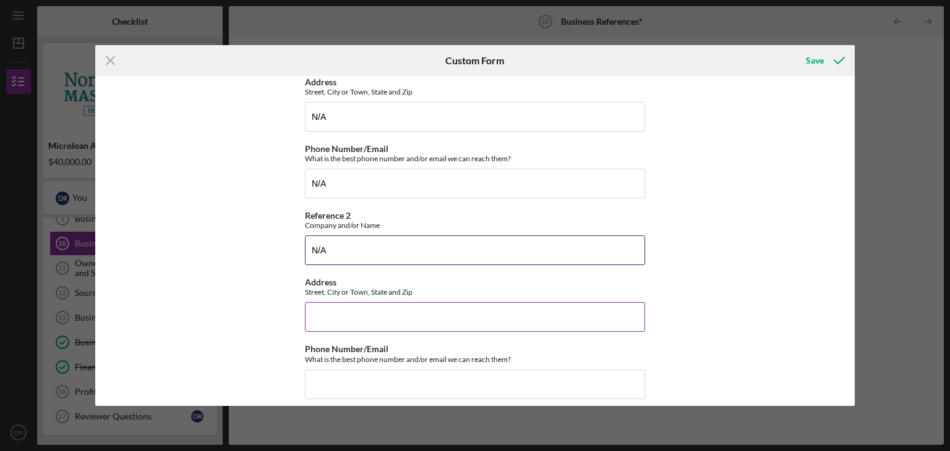
type input "N/A"
click at [317, 310] on input "Address" at bounding box center [475, 317] width 340 height 30
type input "N/A"
click at [335, 378] on input "Phone Number/Email" at bounding box center [475, 385] width 340 height 30
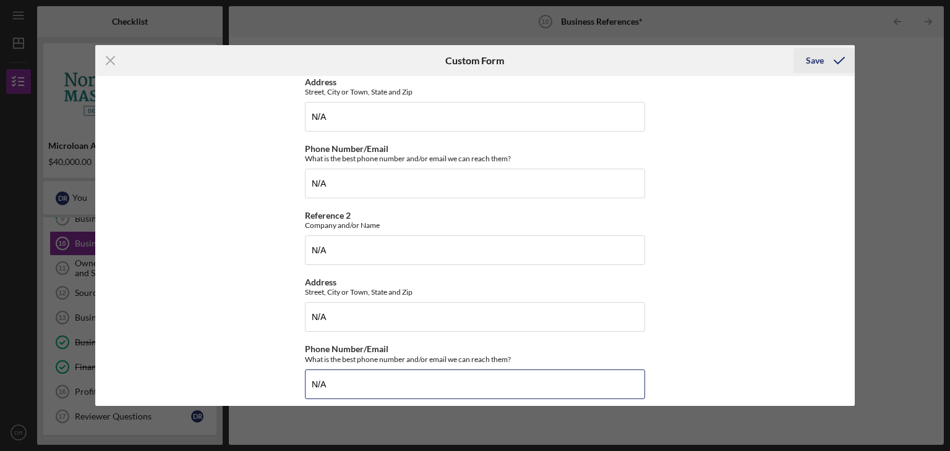
type input "N/A"
click at [816, 62] on div "Save" at bounding box center [815, 60] width 18 height 25
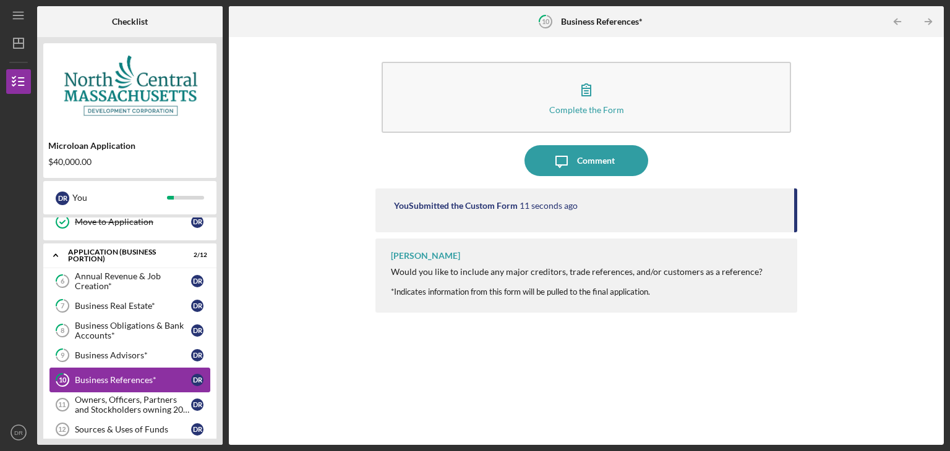
scroll to position [186, 0]
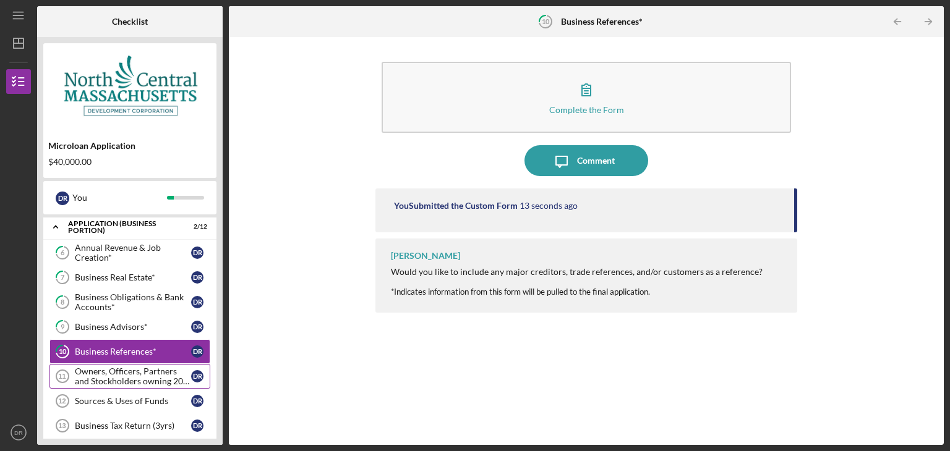
click at [108, 372] on div "Owners, Officers, Partners and Stockholders owning 20% or more*" at bounding box center [133, 377] width 116 height 20
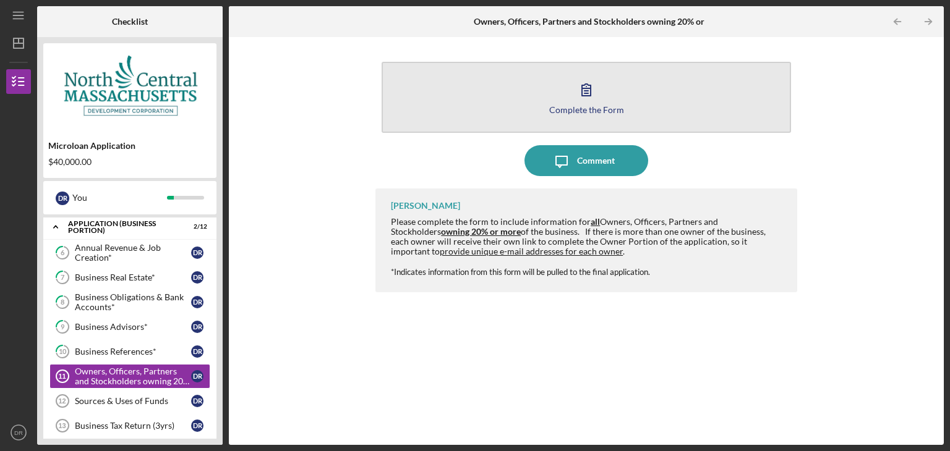
click at [586, 92] on icon "button" at bounding box center [586, 89] width 31 height 31
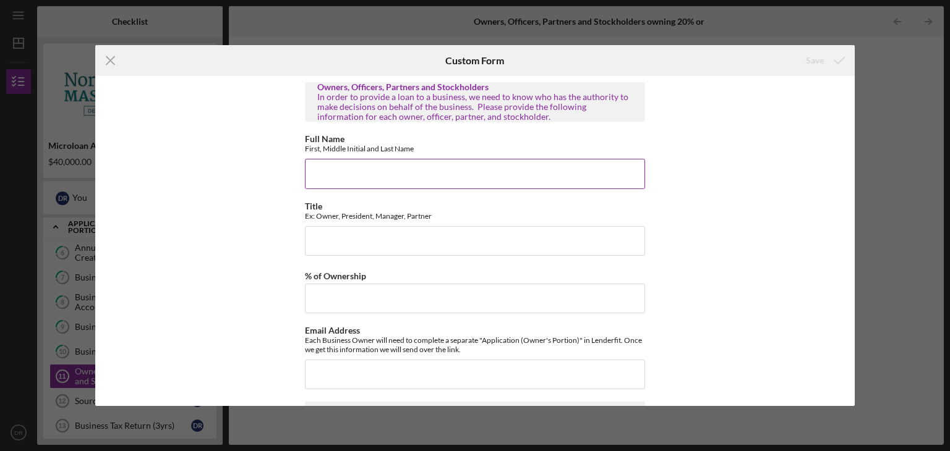
click at [334, 169] on input "Full Name" at bounding box center [475, 174] width 340 height 30
type input "d"
type input "[PERSON_NAME]"
click at [334, 244] on input "Title" at bounding box center [475, 241] width 340 height 30
type input "Owner"
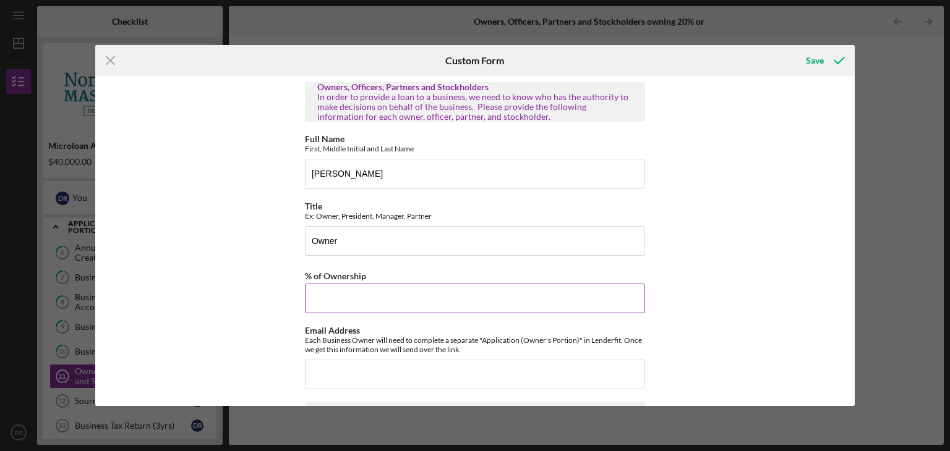
click at [338, 297] on input "% of Ownership" at bounding box center [475, 299] width 340 height 30
type input "100%"
click at [323, 369] on input "Email Address" at bounding box center [475, 375] width 340 height 30
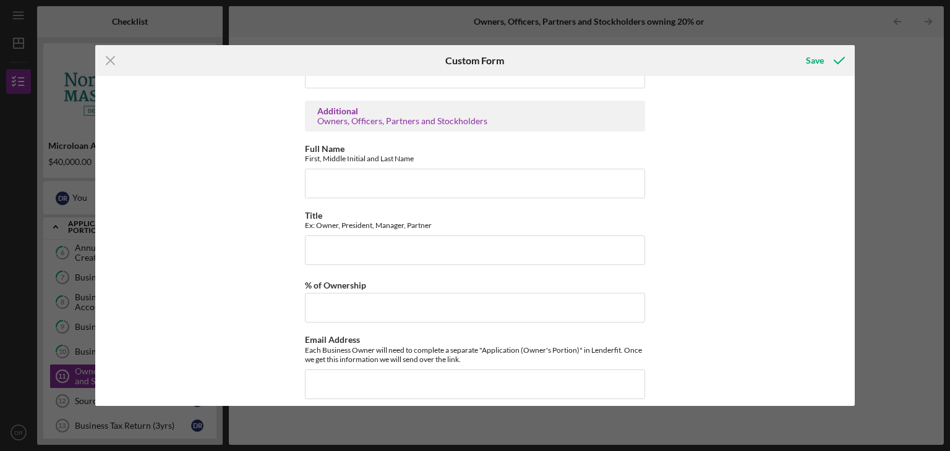
scroll to position [1240, 0]
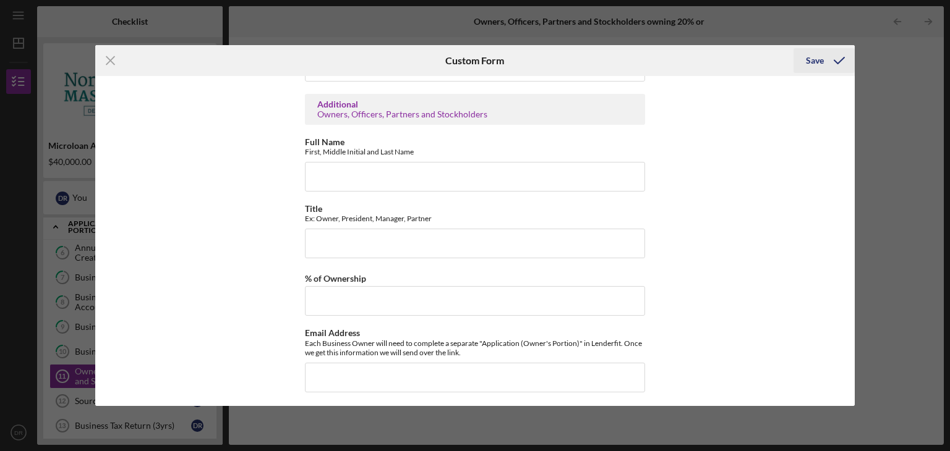
type input "[EMAIL_ADDRESS][DOMAIN_NAME]"
click at [817, 64] on div "Save" at bounding box center [815, 60] width 18 height 25
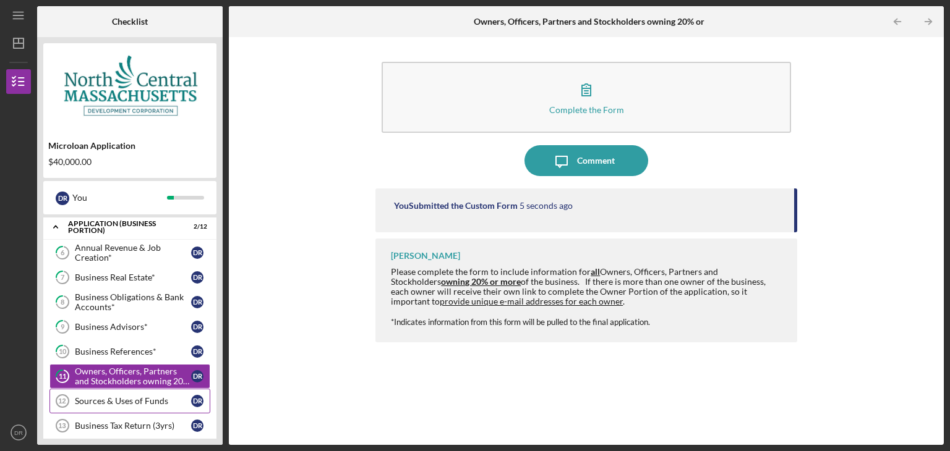
click at [119, 399] on div "Sources & Uses of Funds" at bounding box center [133, 401] width 116 height 10
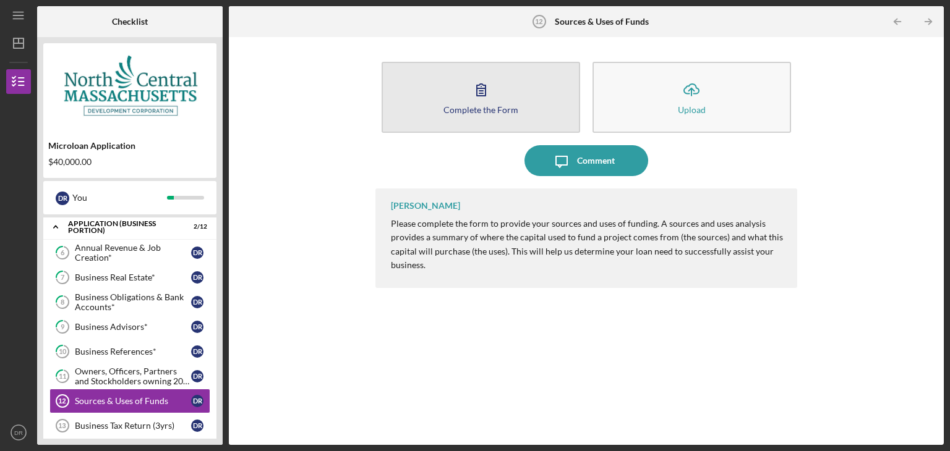
click at [468, 96] on icon "button" at bounding box center [481, 89] width 31 height 31
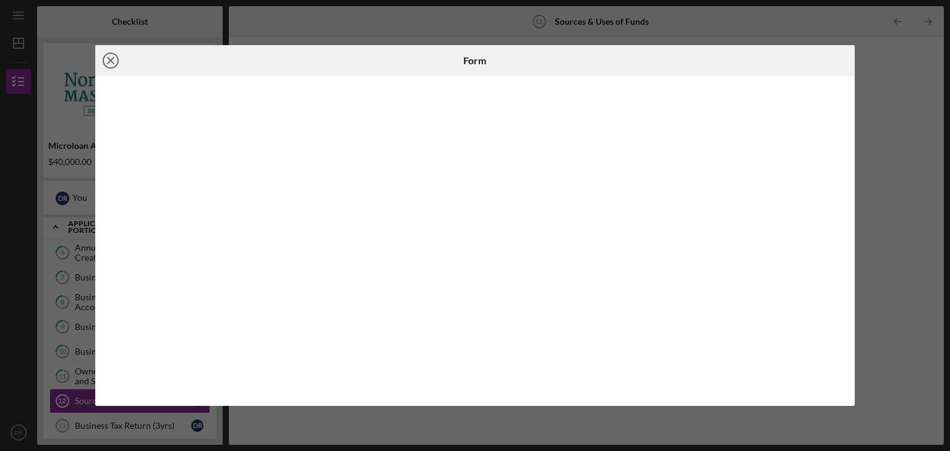
click at [111, 60] on icon "Icon/Close" at bounding box center [110, 60] width 31 height 31
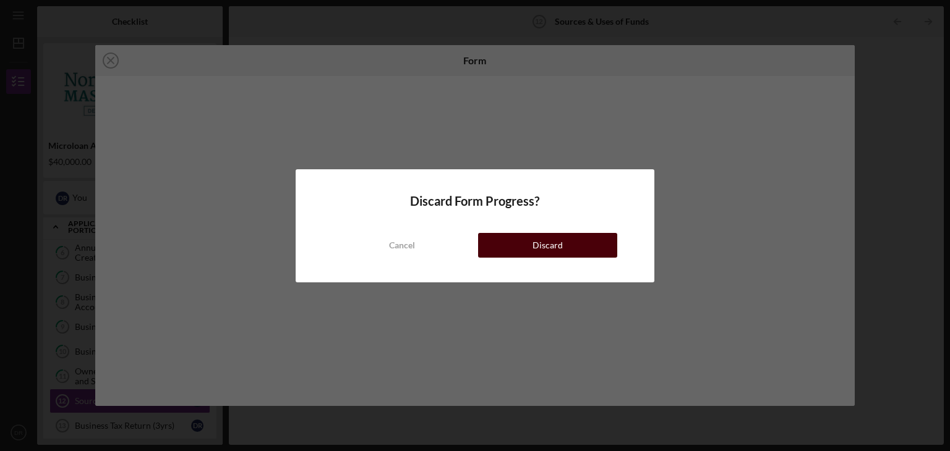
click at [532, 248] on button "Discard" at bounding box center [547, 245] width 139 height 25
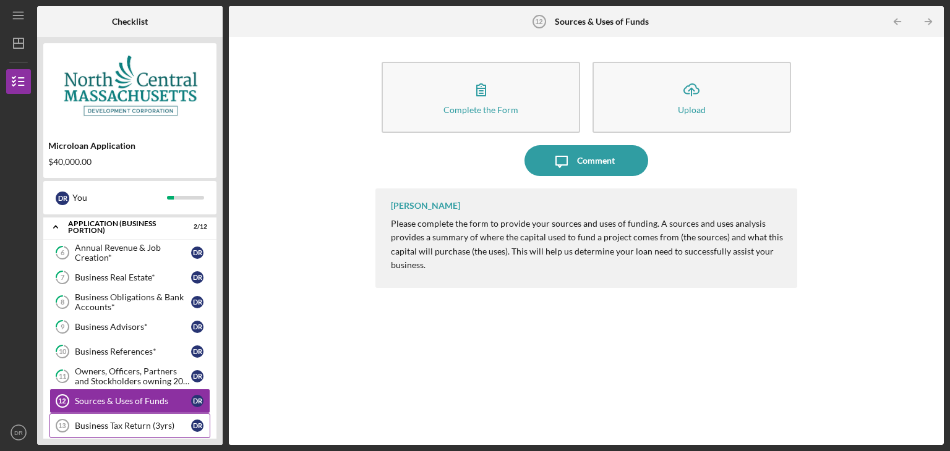
click at [147, 422] on div "Business Tax Return (3yrs)" at bounding box center [133, 426] width 116 height 10
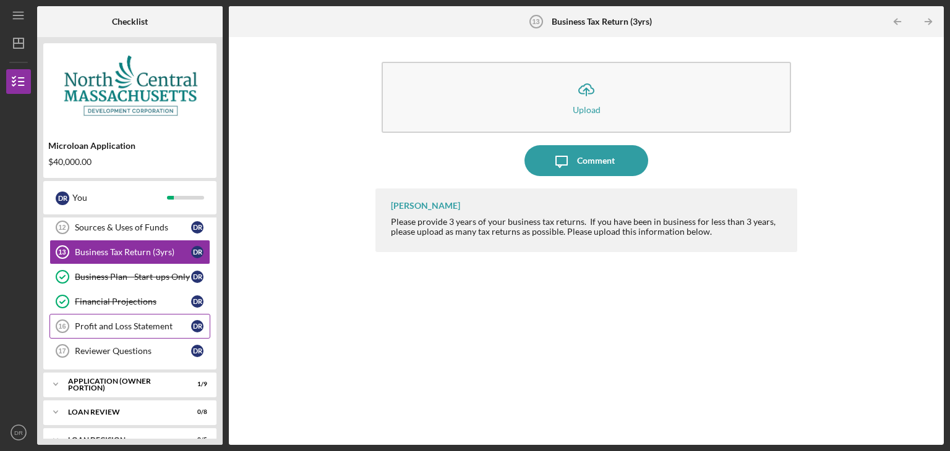
scroll to position [371, 0]
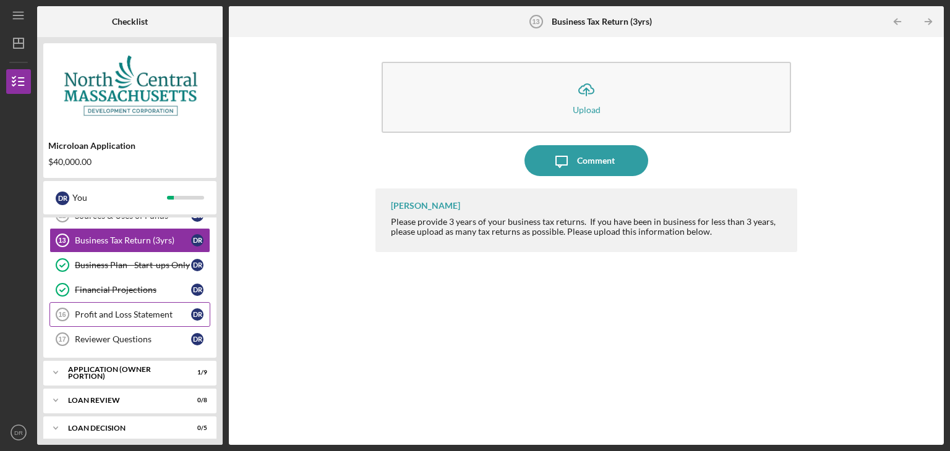
click at [108, 311] on div "Profit and Loss Statement" at bounding box center [133, 315] width 116 height 10
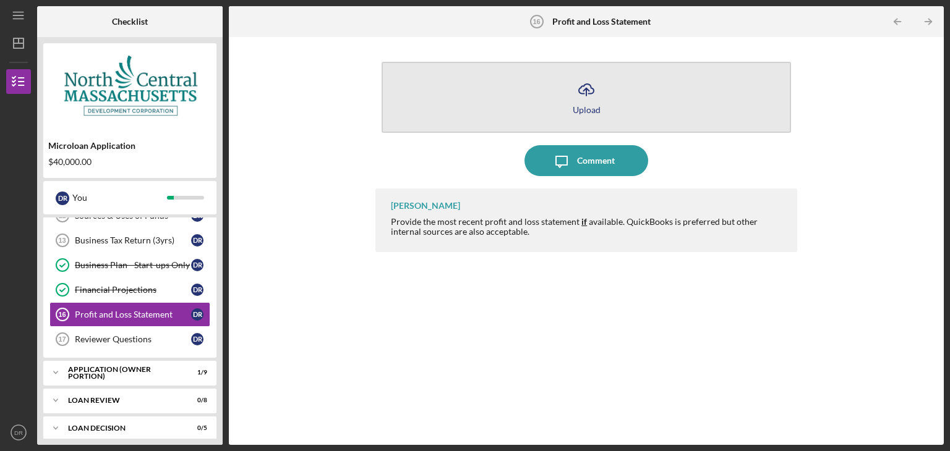
click at [579, 90] on icon "Icon/Upload" at bounding box center [586, 89] width 31 height 31
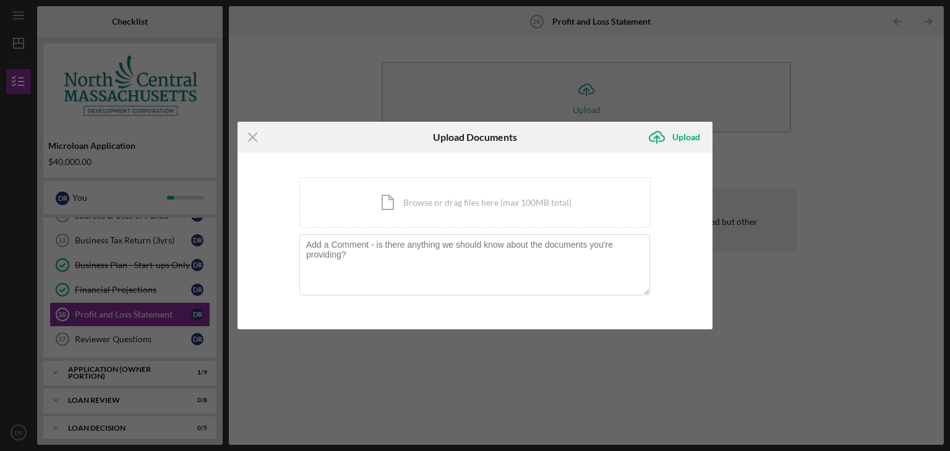
click at [834, 88] on div "Icon/Menu Close Upload Documents Icon/Upload Upload You're uploading documents …" at bounding box center [475, 225] width 950 height 451
drag, startPoint x: 258, startPoint y: 104, endPoint x: 265, endPoint y: 95, distance: 11.5
click at [265, 95] on div "Icon/Menu Close Upload Documents Icon/Upload Upload You're uploading documents …" at bounding box center [475, 225] width 950 height 451
click at [255, 134] on line at bounding box center [253, 138] width 8 height 8
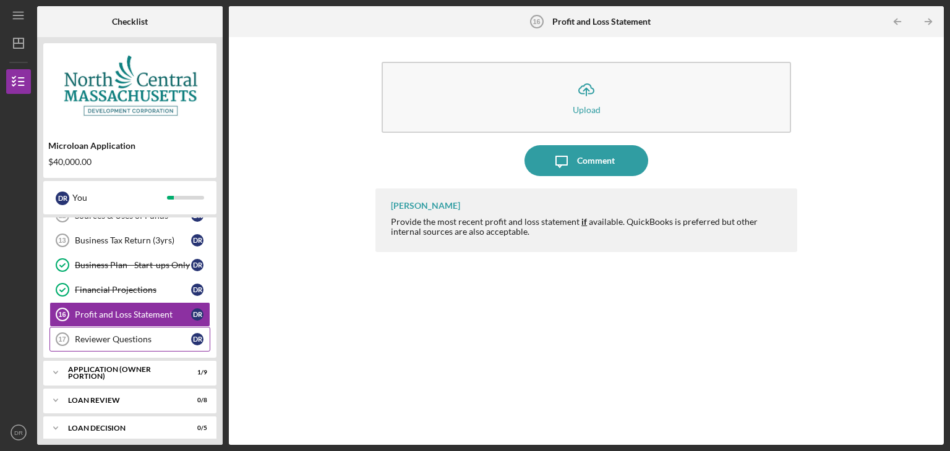
click at [131, 335] on div "Reviewer Questions" at bounding box center [133, 340] width 116 height 10
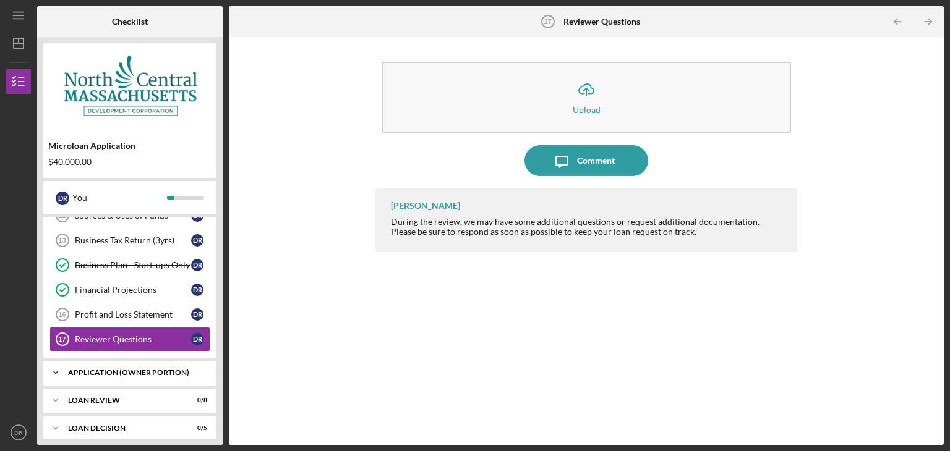
click at [103, 369] on div "APPLICATION (OWNER PORTION)" at bounding box center [134, 372] width 133 height 7
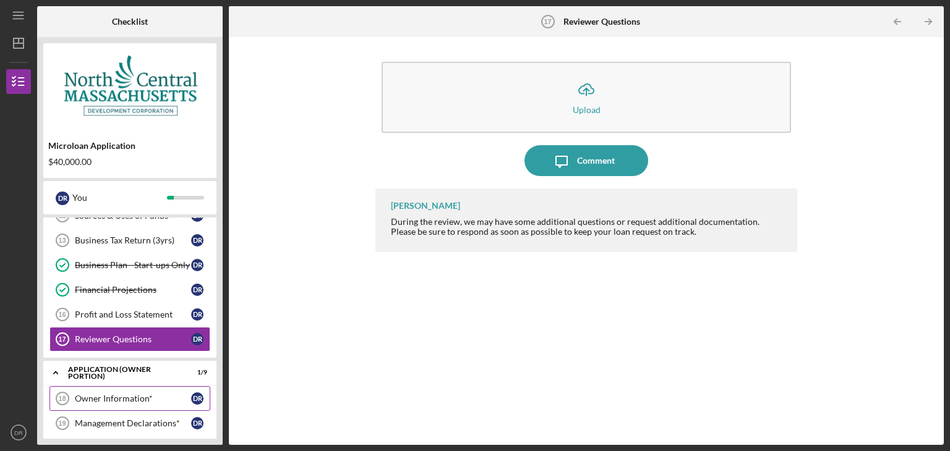
click at [116, 398] on div "Owner Information*" at bounding box center [133, 399] width 116 height 10
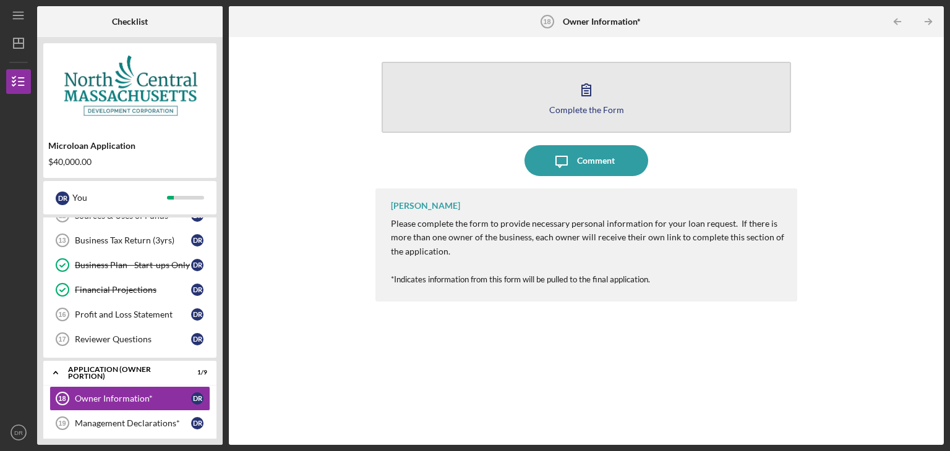
click at [584, 93] on icon "button" at bounding box center [586, 90] width 9 height 12
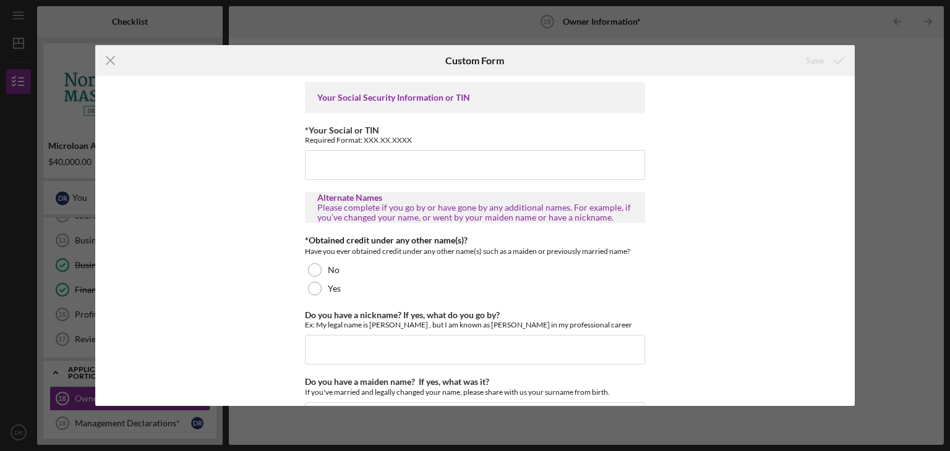
click at [344, 90] on div "Your Social Security Information or TIN" at bounding box center [475, 97] width 340 height 31
click at [344, 96] on div "Your Social Security Information or TIN" at bounding box center [474, 98] width 315 height 10
click at [344, 97] on div "Your Social Security Information or TIN" at bounding box center [474, 98] width 315 height 10
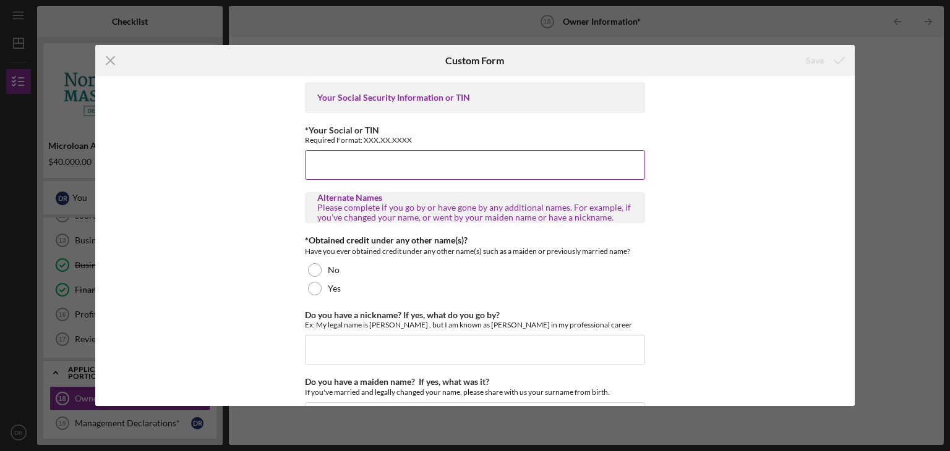
click at [319, 160] on input "*Your Social or TIN" at bounding box center [475, 165] width 340 height 30
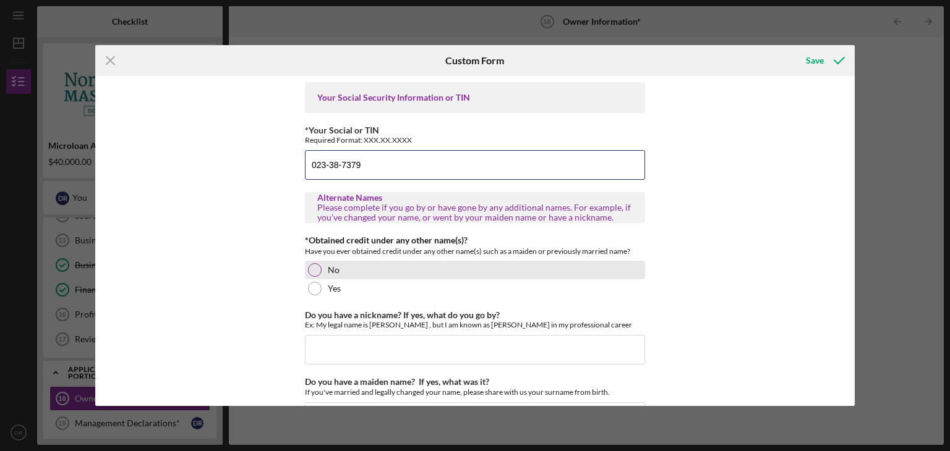
type input "023-38-7379"
click at [313, 268] on div at bounding box center [315, 270] width 14 height 14
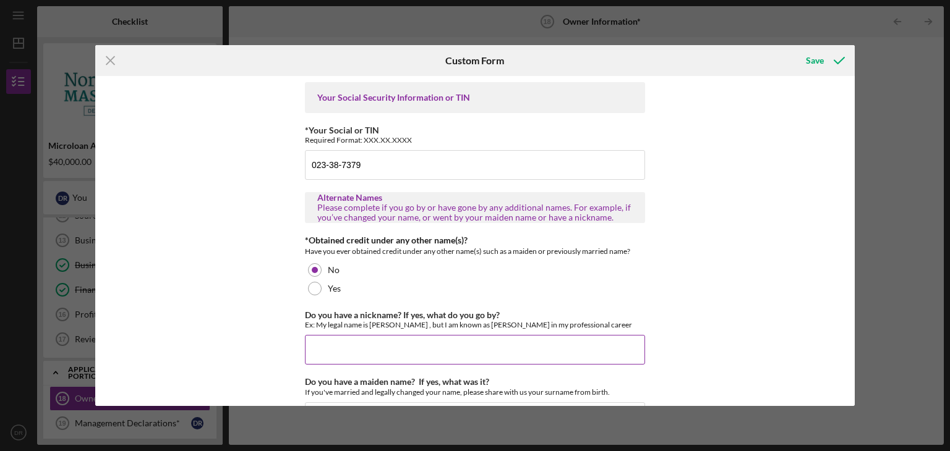
click at [328, 349] on input "Do you have a nickname? If yes, what do you go by?" at bounding box center [475, 350] width 340 height 30
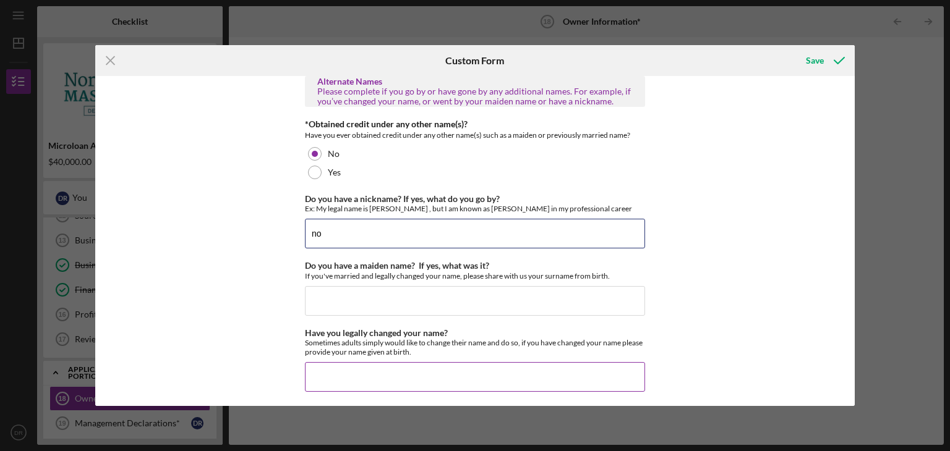
scroll to position [119, 0]
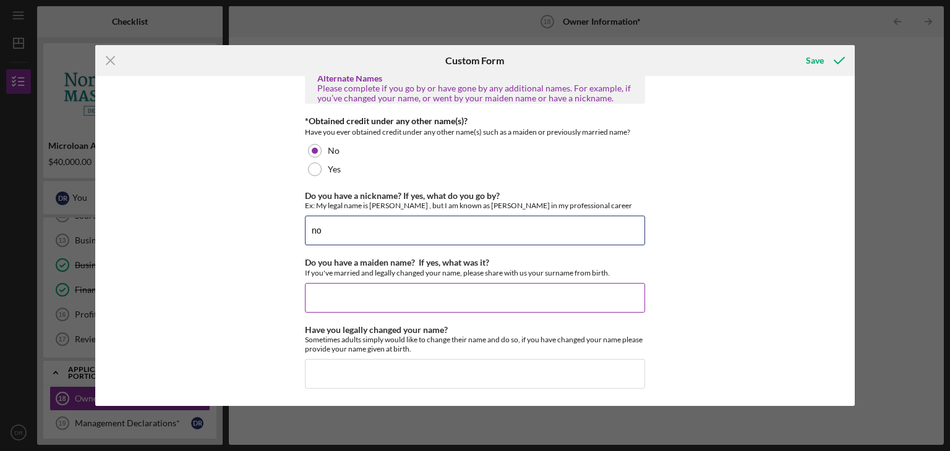
type input "no"
click at [320, 296] on input "Do you have a maiden name? If yes, what was it?" at bounding box center [475, 298] width 340 height 30
type input "St. [PERSON_NAME]"
click at [318, 377] on input "Have you legally changed your name?" at bounding box center [475, 374] width 340 height 30
type input "no"
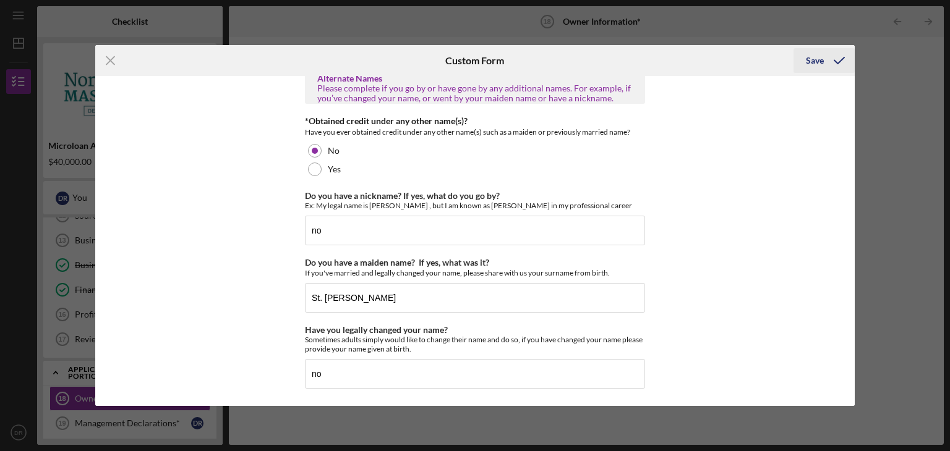
click at [825, 61] on icon "submit" at bounding box center [839, 60] width 31 height 31
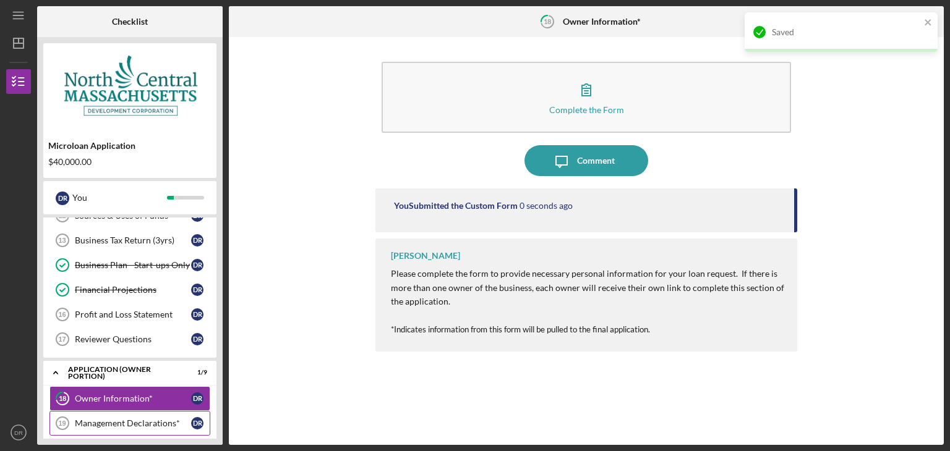
click at [152, 421] on div "Management Declarations*" at bounding box center [133, 424] width 116 height 10
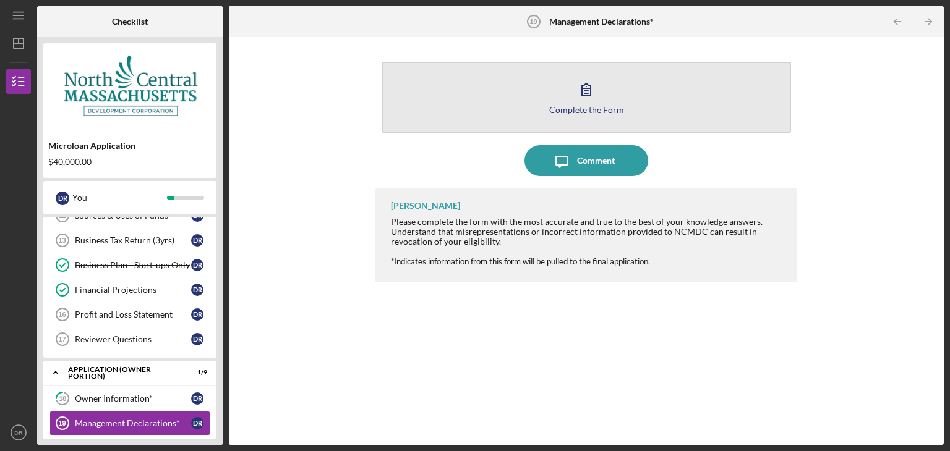
click at [579, 88] on icon "button" at bounding box center [586, 89] width 31 height 31
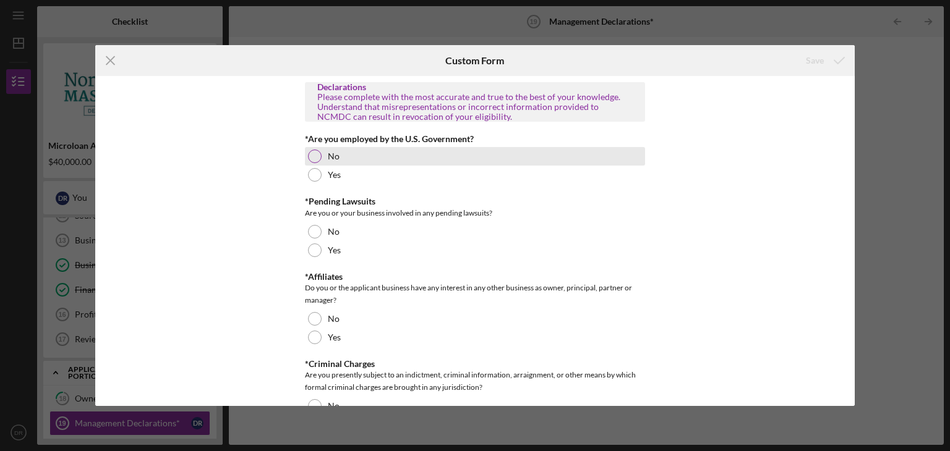
click at [314, 155] on div at bounding box center [315, 157] width 14 height 14
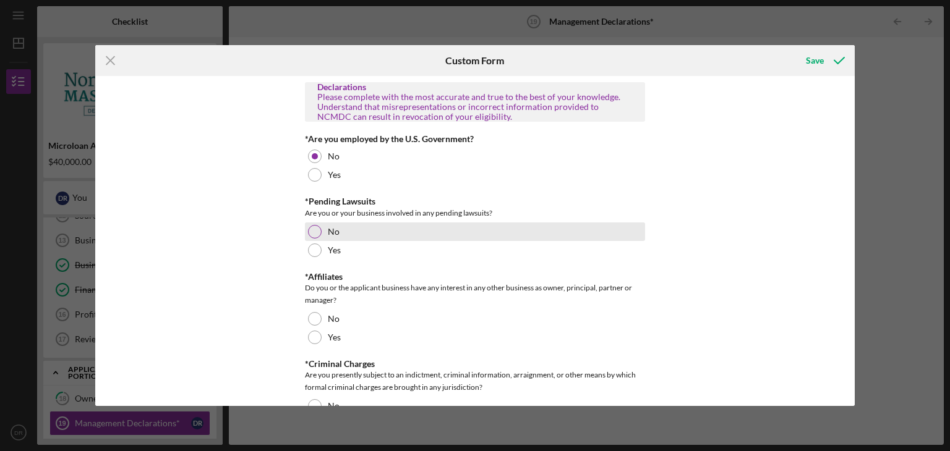
click at [312, 231] on div at bounding box center [315, 232] width 14 height 14
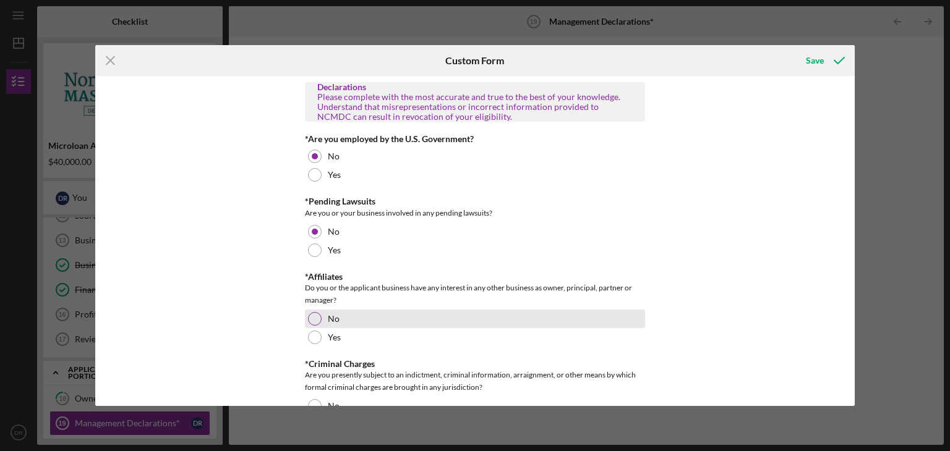
click at [318, 318] on div at bounding box center [315, 319] width 14 height 14
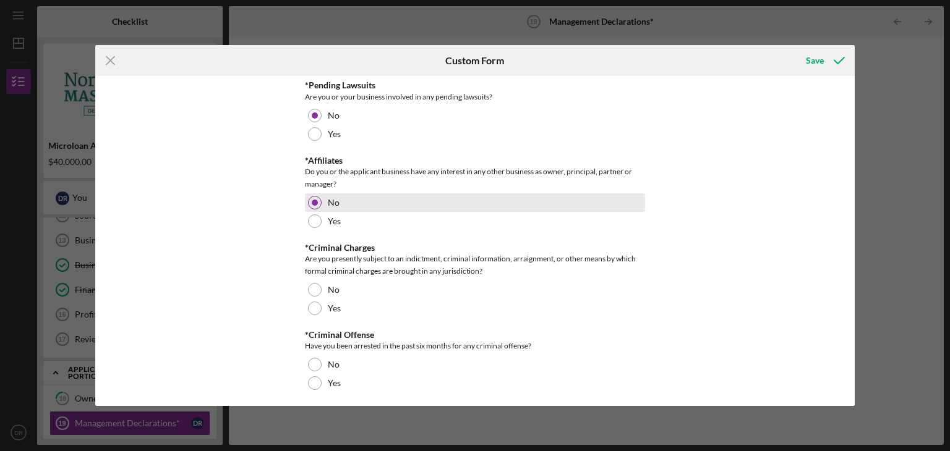
scroll to position [124, 0]
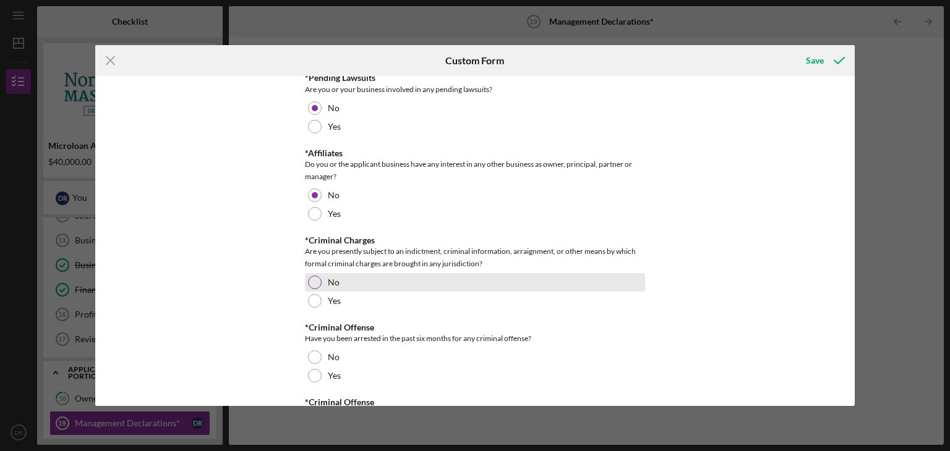
click at [312, 278] on div at bounding box center [315, 283] width 14 height 14
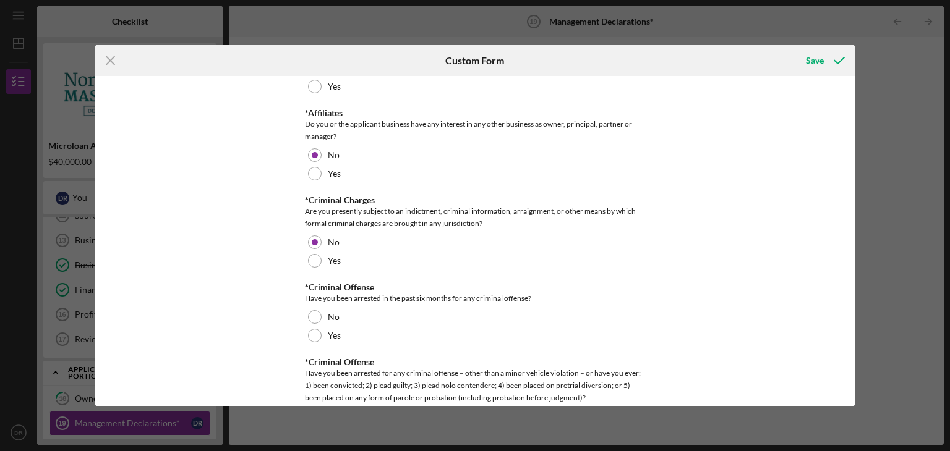
scroll to position [247, 0]
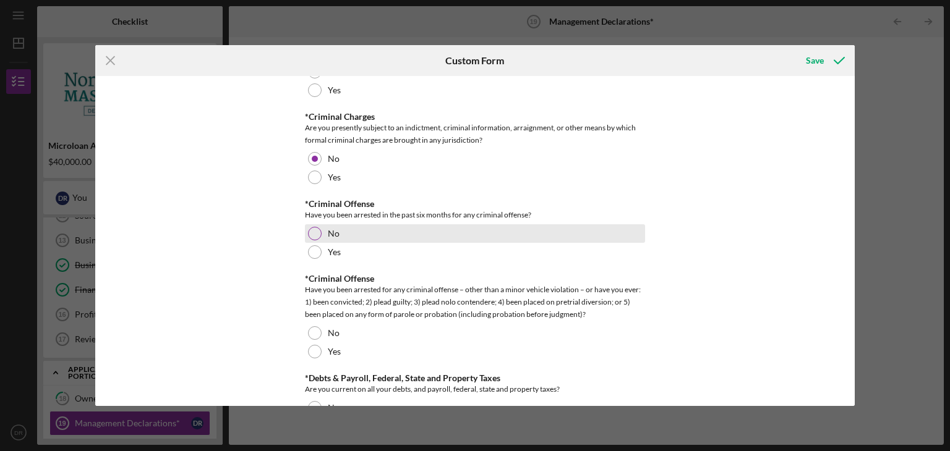
click at [313, 234] on div at bounding box center [315, 234] width 14 height 14
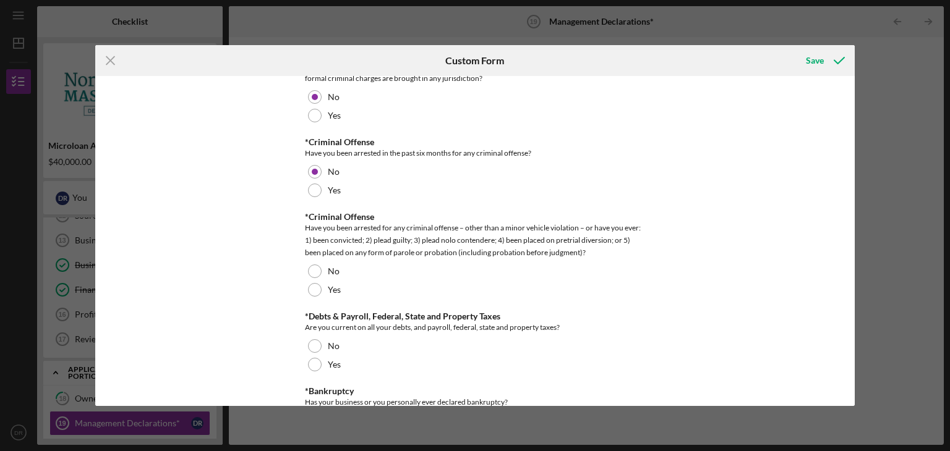
scroll to position [371, 0]
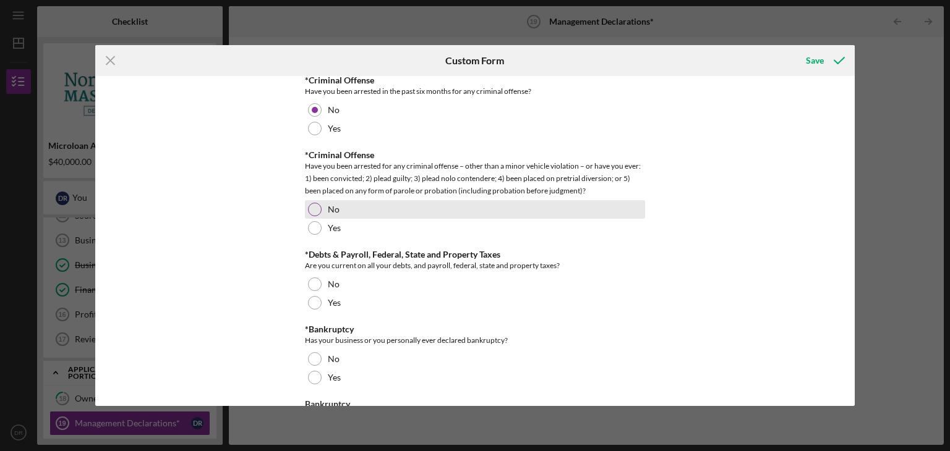
click at [312, 206] on div at bounding box center [315, 210] width 14 height 14
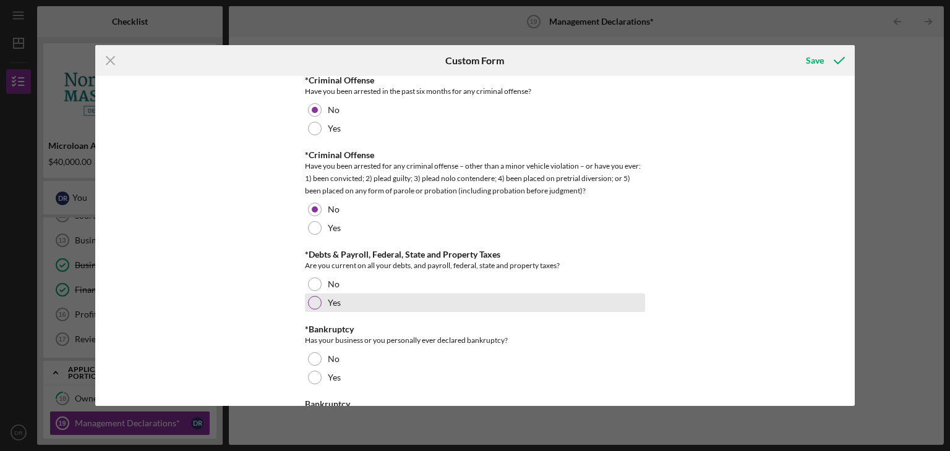
click at [314, 302] on div at bounding box center [315, 303] width 14 height 14
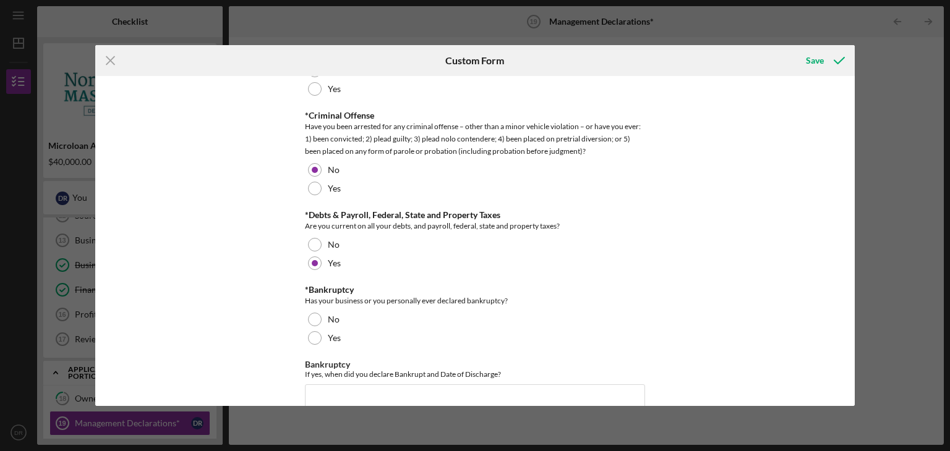
scroll to position [495, 0]
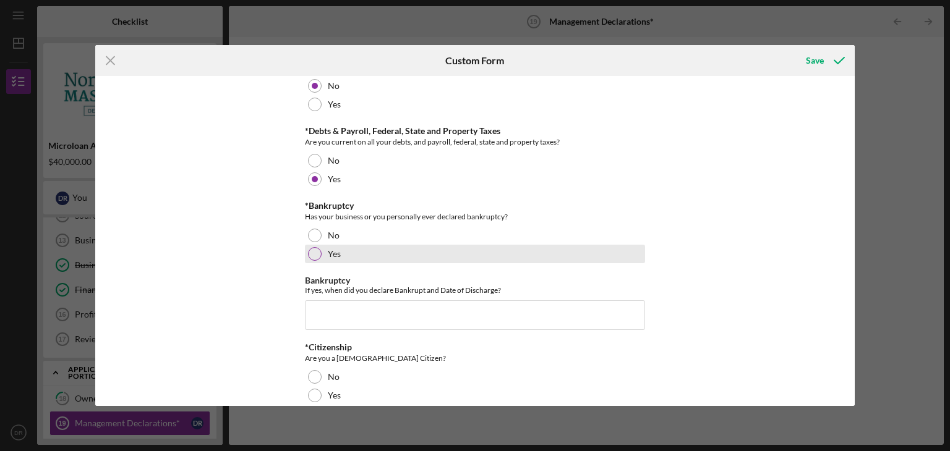
click at [315, 253] on div at bounding box center [315, 254] width 14 height 14
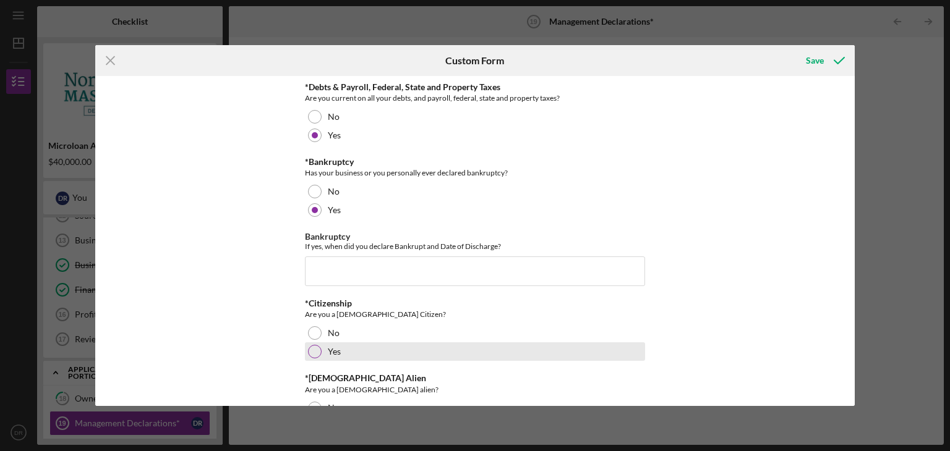
scroll to position [557, 0]
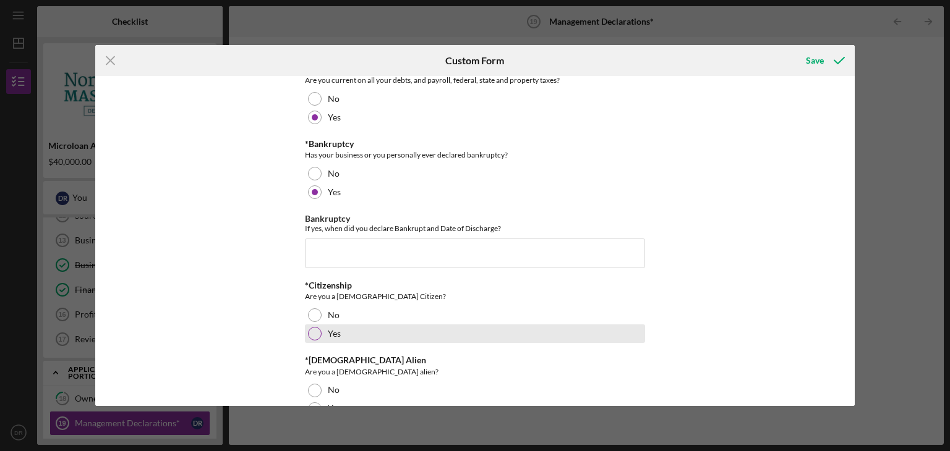
click at [312, 337] on div at bounding box center [315, 334] width 14 height 14
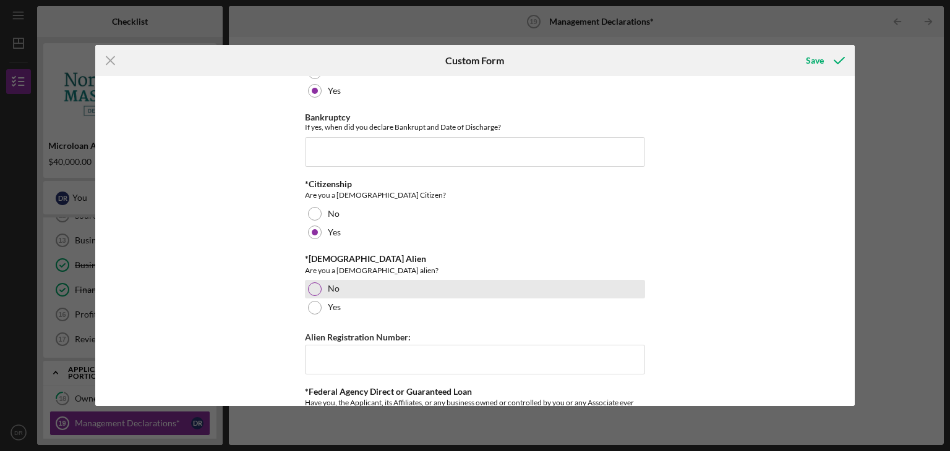
scroll to position [680, 0]
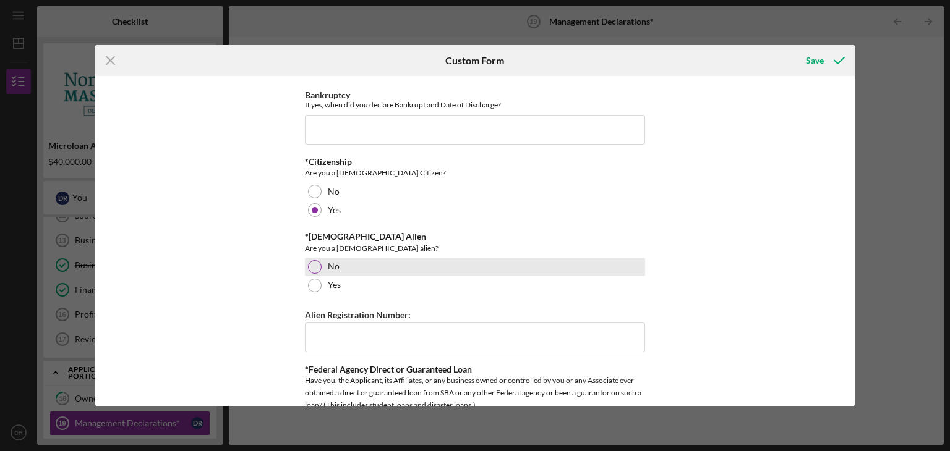
click at [313, 265] on div at bounding box center [315, 267] width 14 height 14
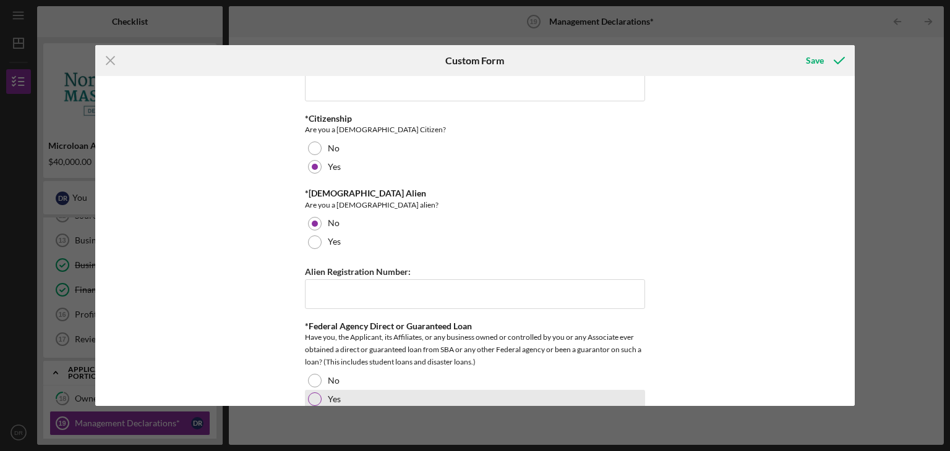
scroll to position [866, 0]
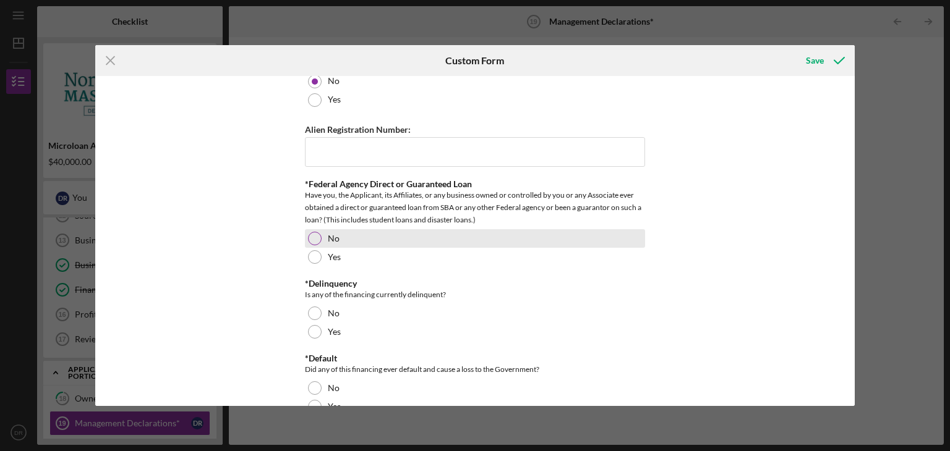
click at [310, 239] on div at bounding box center [315, 239] width 14 height 14
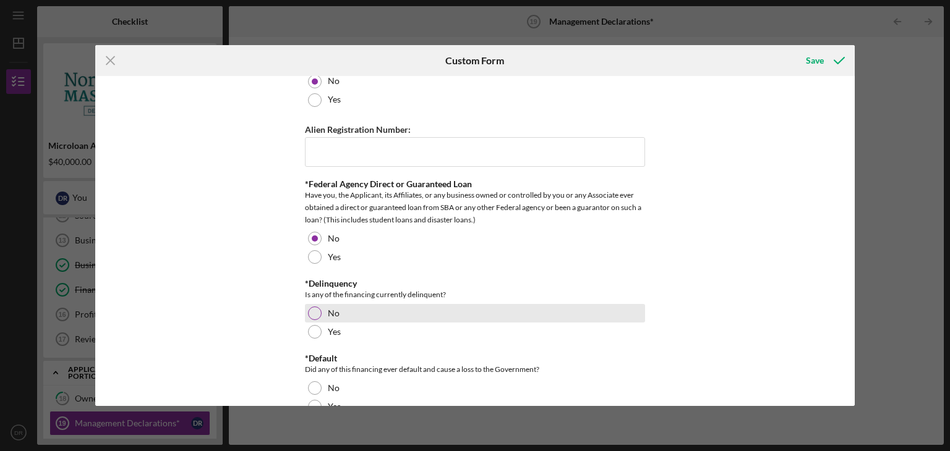
click at [313, 314] on div at bounding box center [315, 314] width 14 height 14
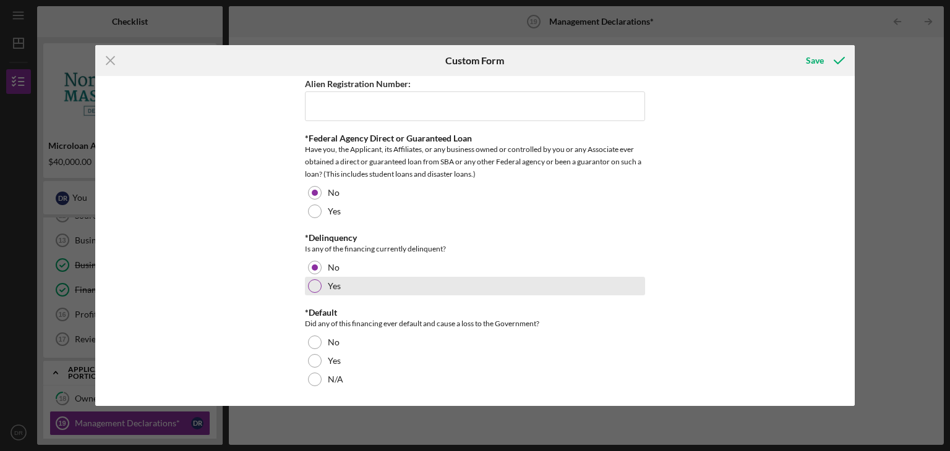
scroll to position [912, 0]
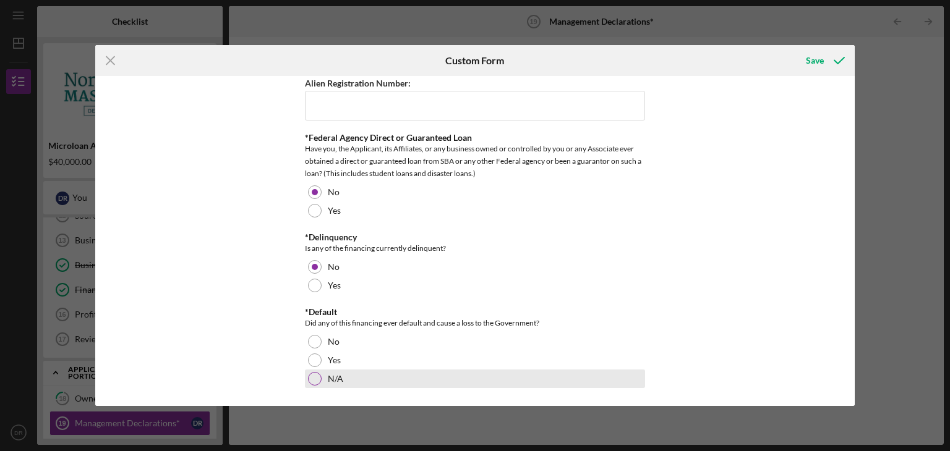
click at [315, 379] on div at bounding box center [315, 379] width 14 height 14
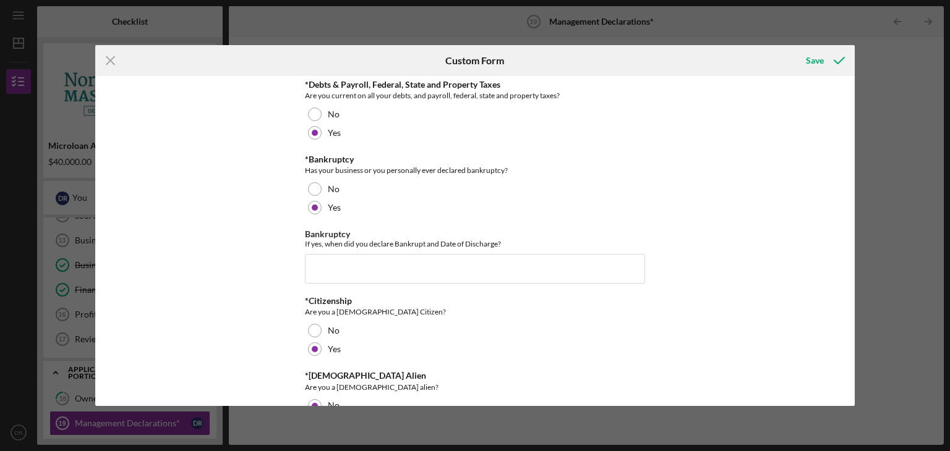
scroll to position [479, 0]
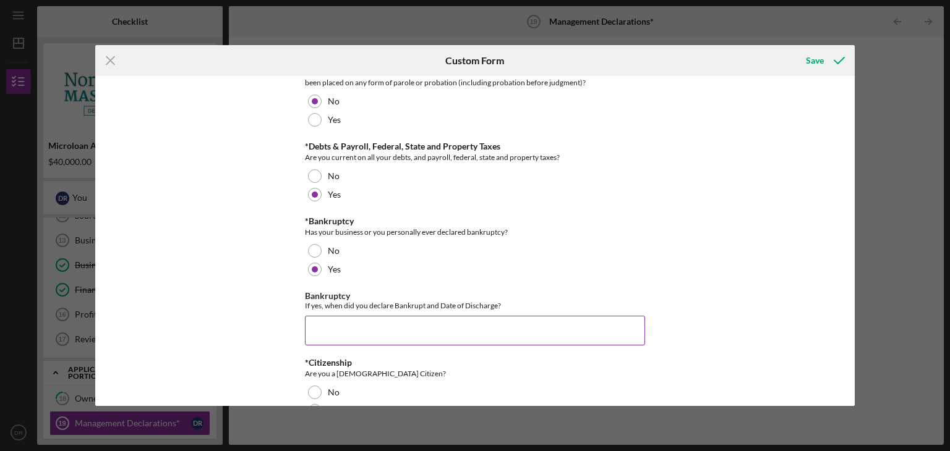
click at [320, 334] on input "Bankruptcy" at bounding box center [475, 331] width 340 height 30
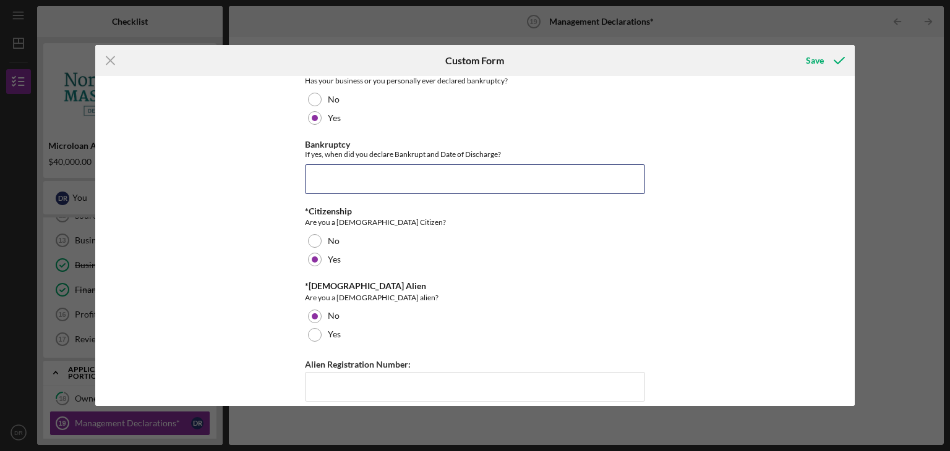
scroll to position [603, 0]
